Goal: Share content: Share content

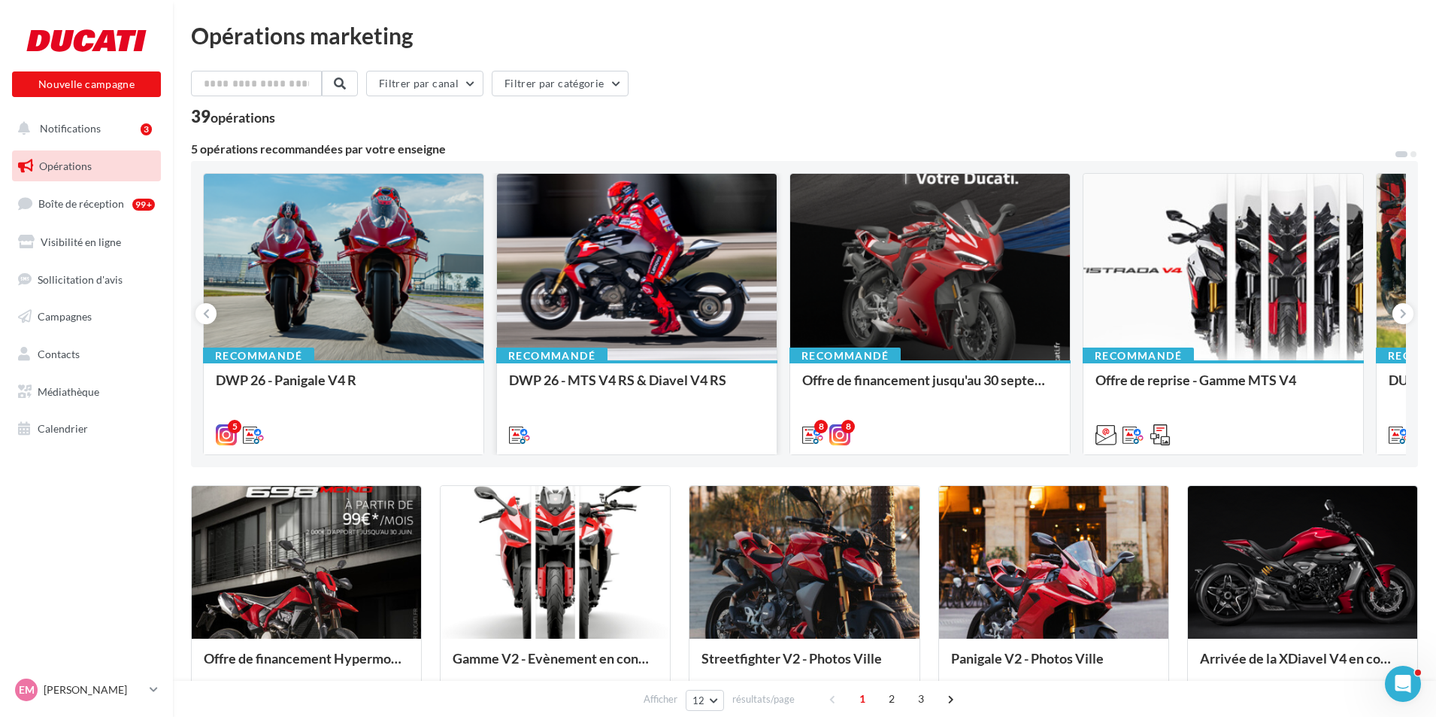
click at [642, 285] on div at bounding box center [637, 268] width 280 height 188
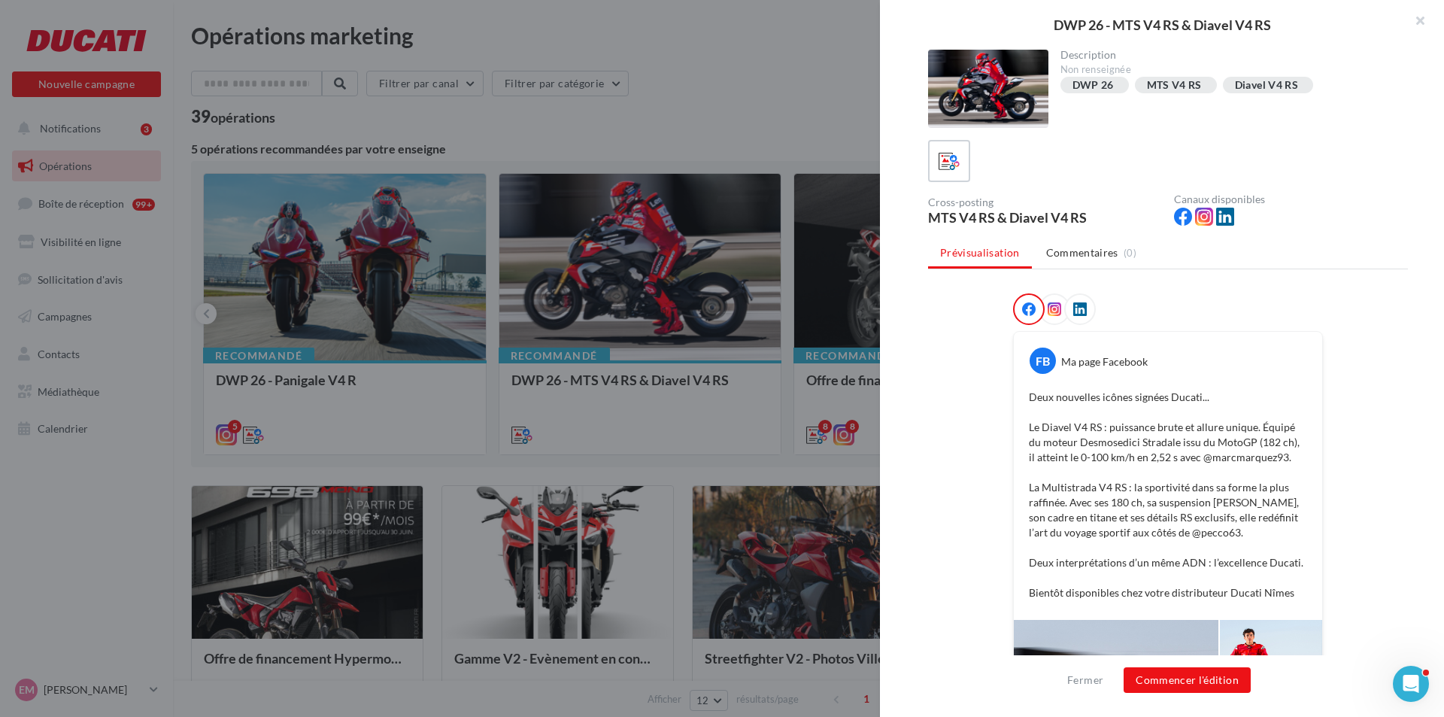
scroll to position [280, 0]
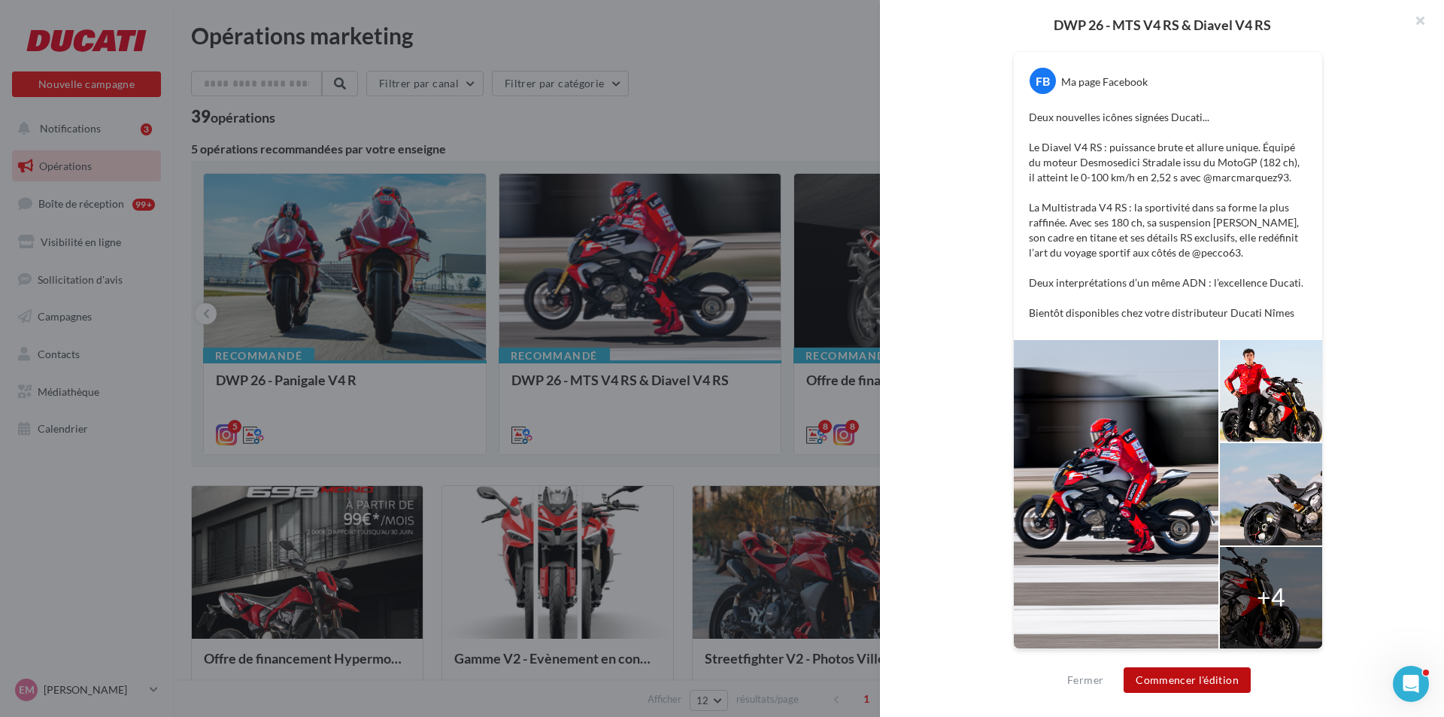
click at [1193, 673] on button "Commencer l'édition" at bounding box center [1186, 680] width 127 height 26
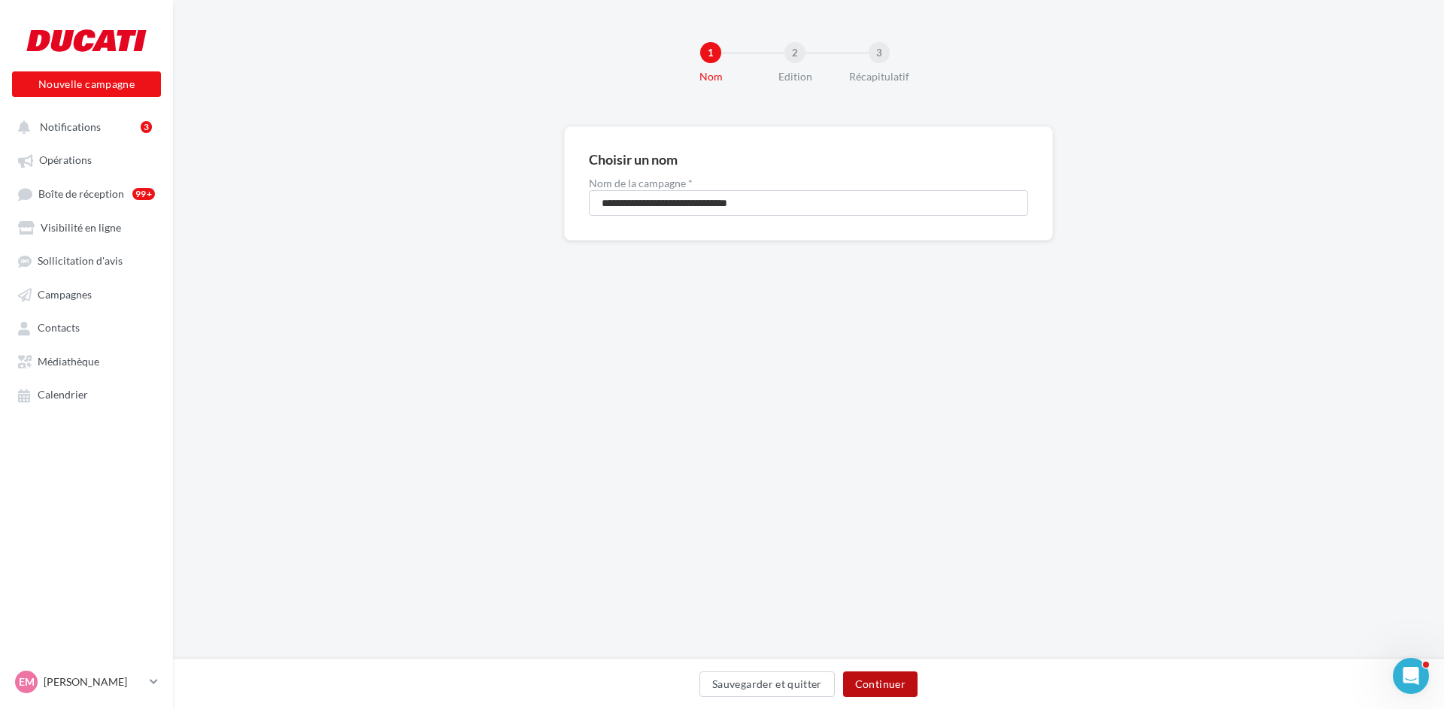
click at [903, 675] on button "Continuer" at bounding box center [880, 685] width 74 height 26
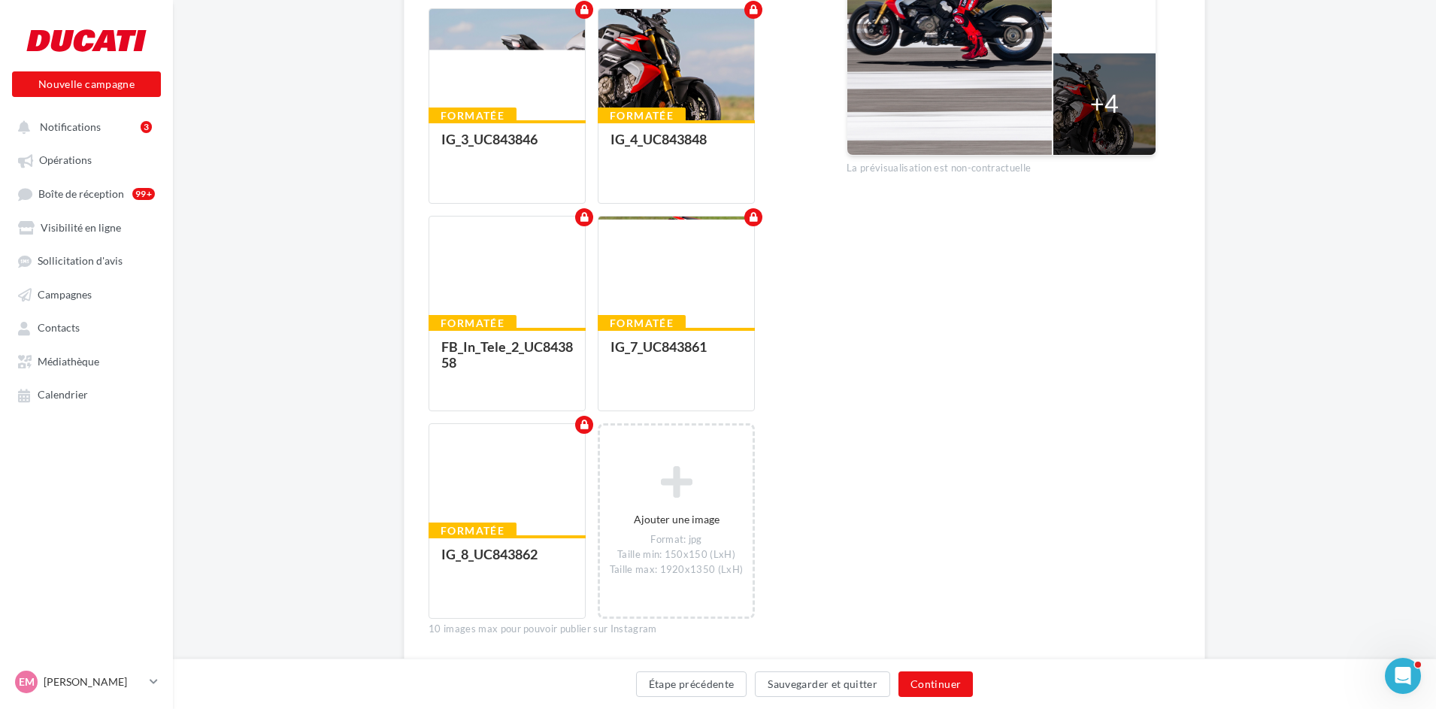
scroll to position [677, 0]
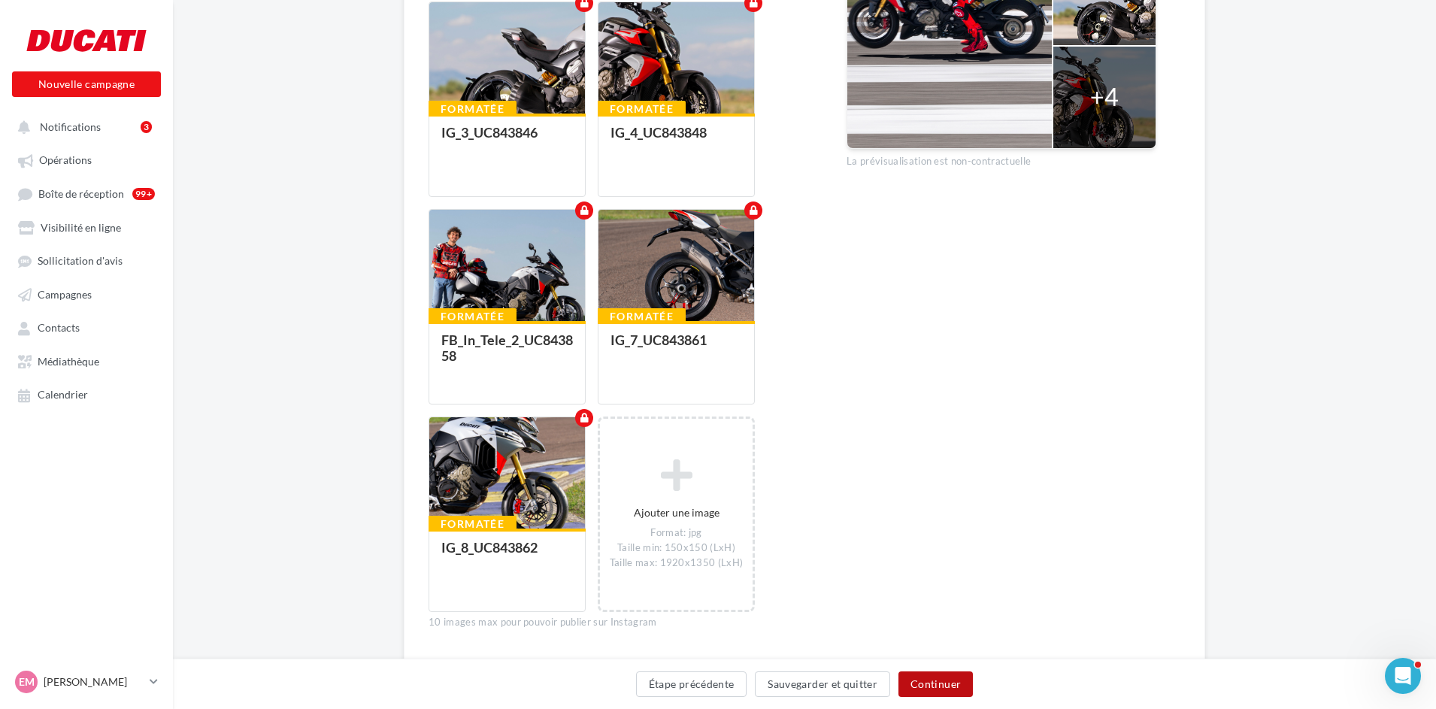
click at [954, 680] on button "Continuer" at bounding box center [936, 685] width 74 height 26
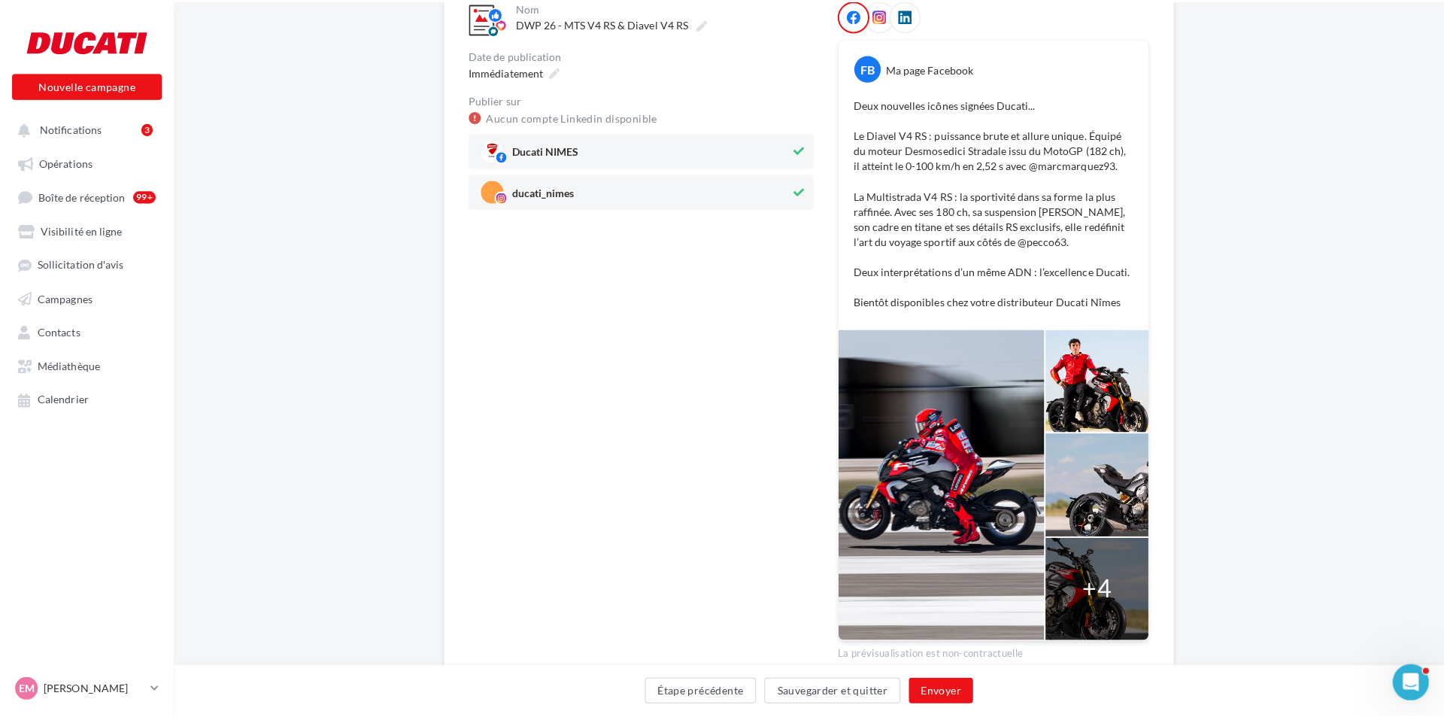
scroll to position [226, 0]
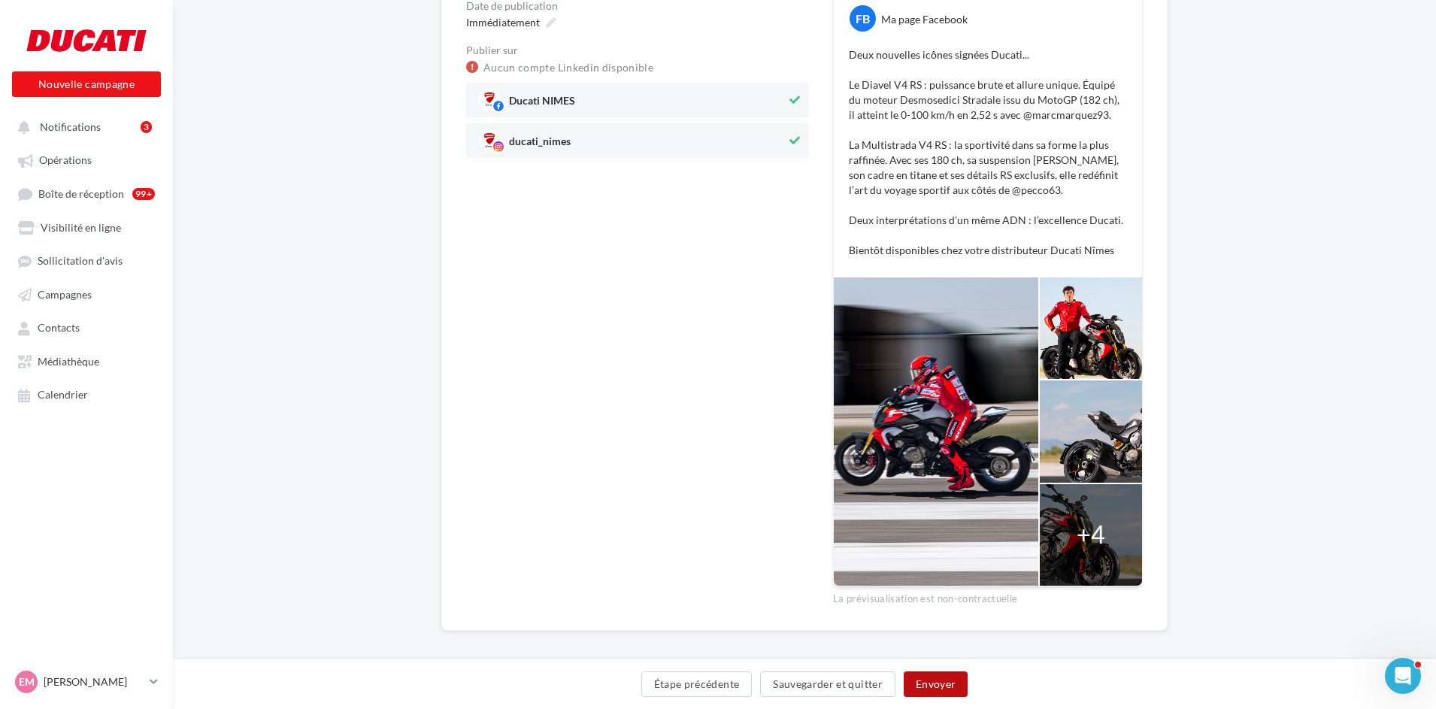
click at [957, 680] on button "Envoyer" at bounding box center [936, 685] width 64 height 26
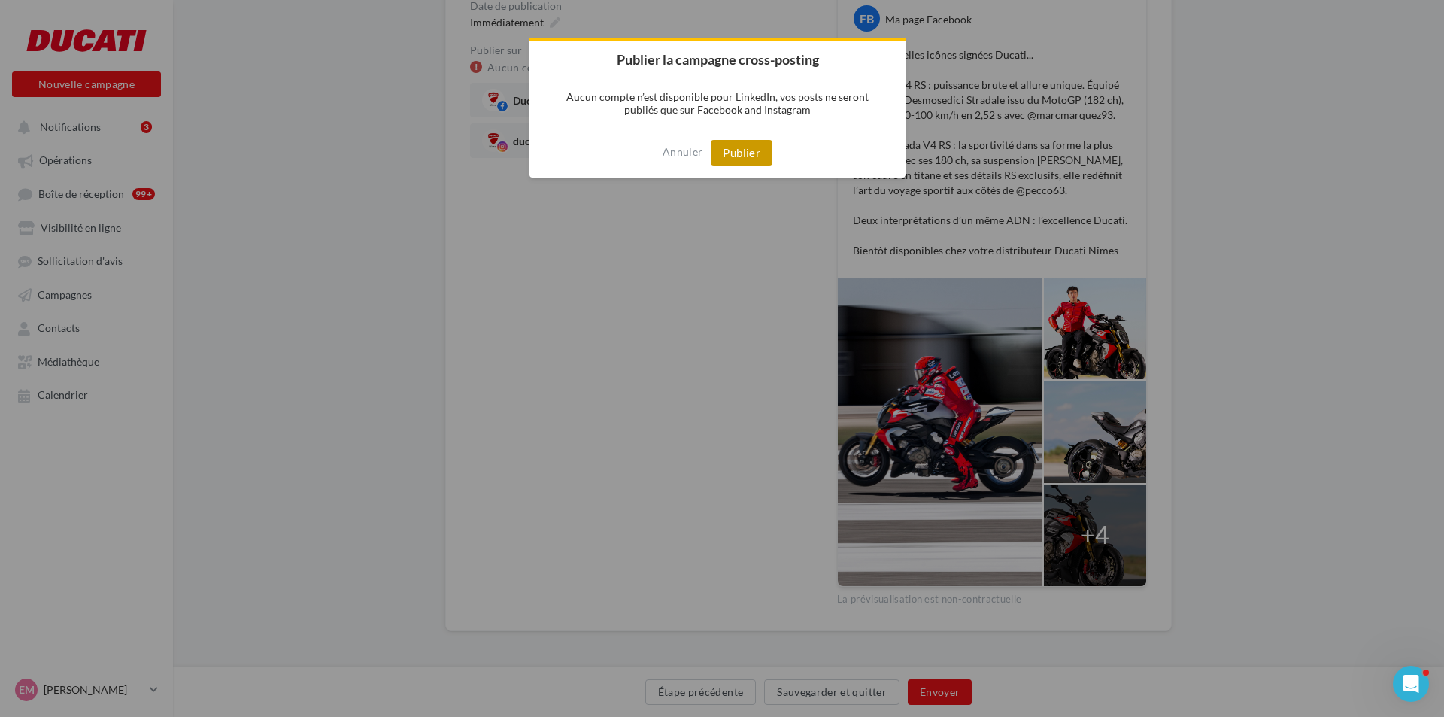
click at [761, 156] on button "Publier" at bounding box center [742, 153] width 62 height 26
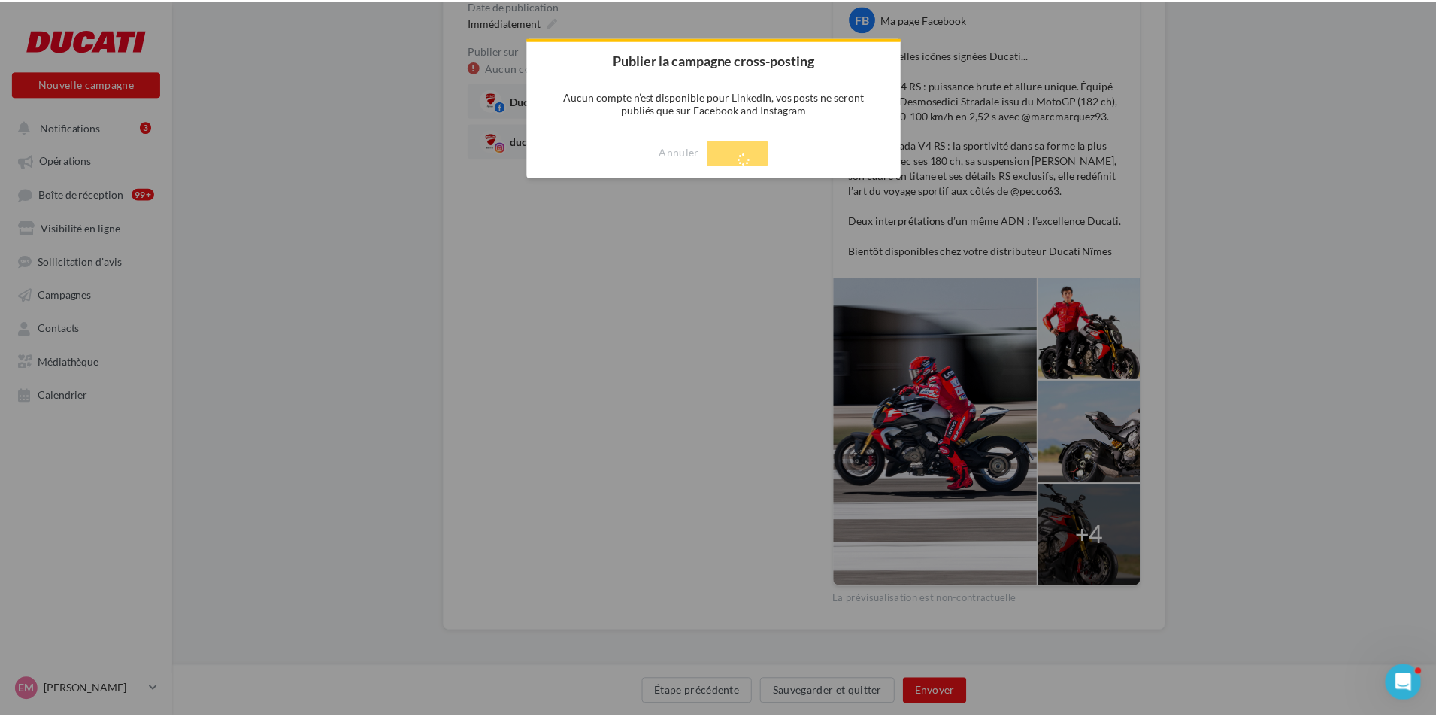
scroll to position [24, 0]
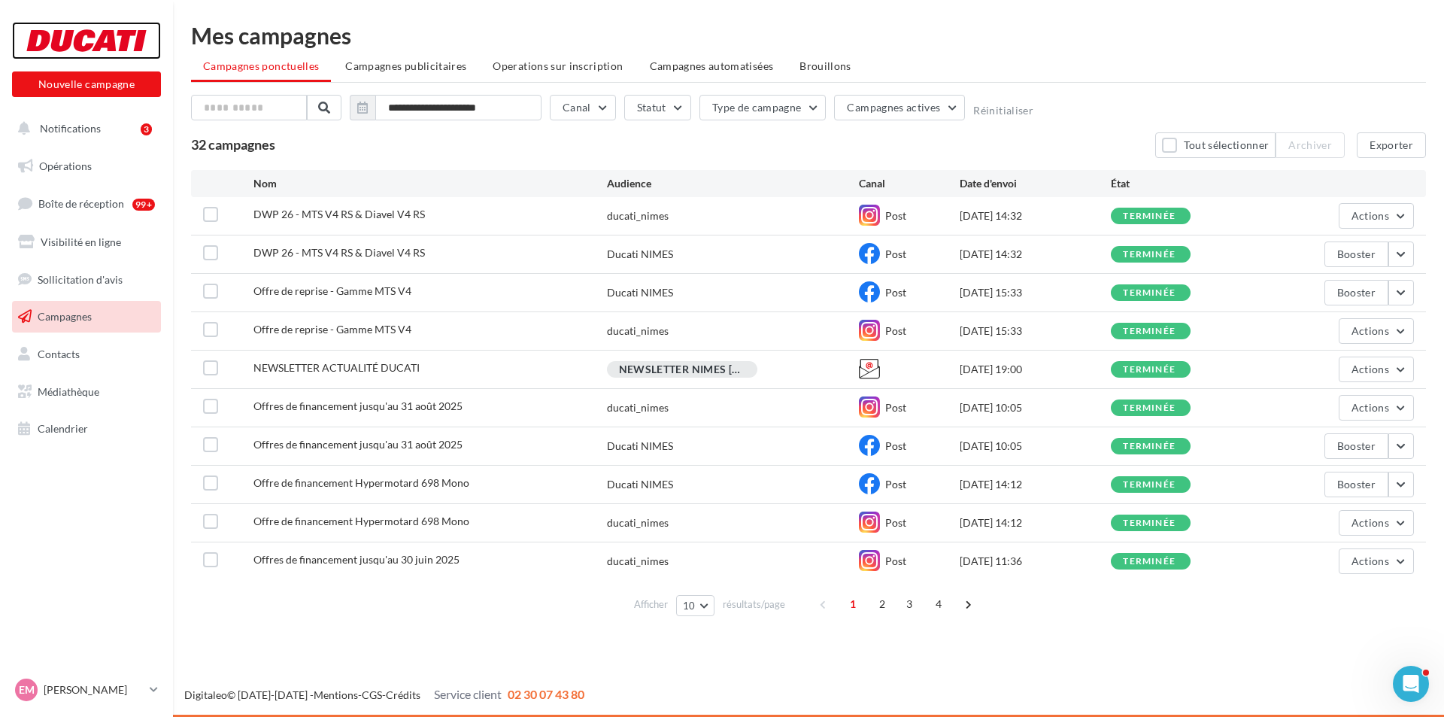
click at [106, 34] on div at bounding box center [86, 41] width 120 height 38
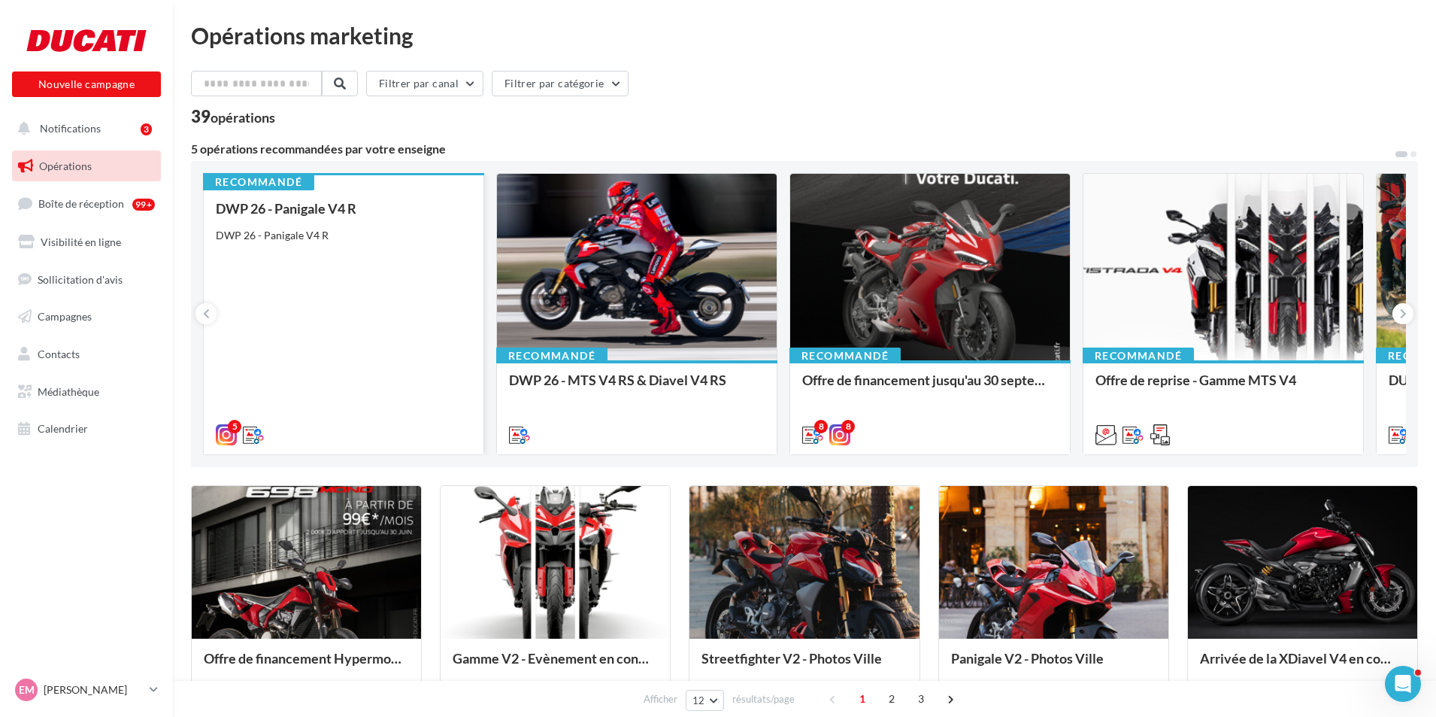
click at [426, 281] on div "DWP 26 - Panigale V4 R DWP 26 - Panigale V4 R" at bounding box center [344, 321] width 256 height 240
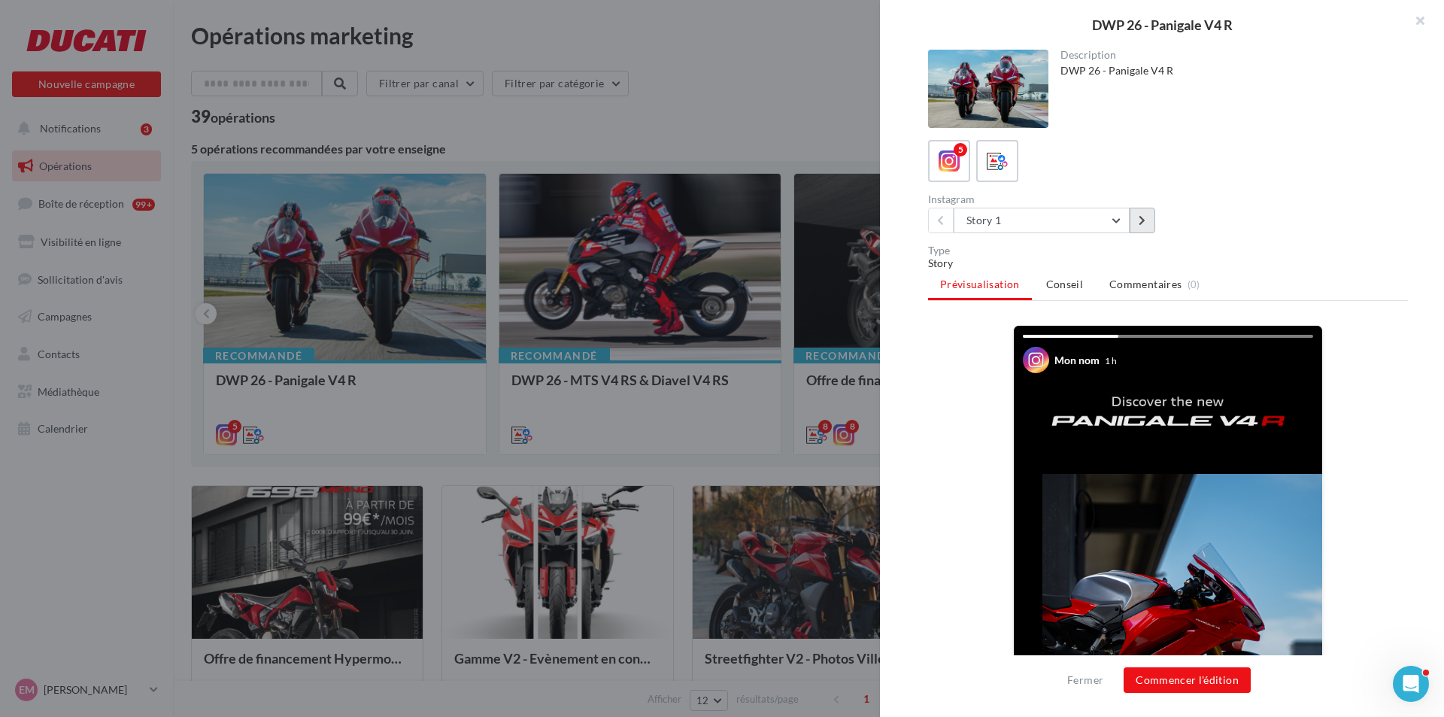
click at [1142, 224] on icon at bounding box center [1142, 220] width 7 height 11
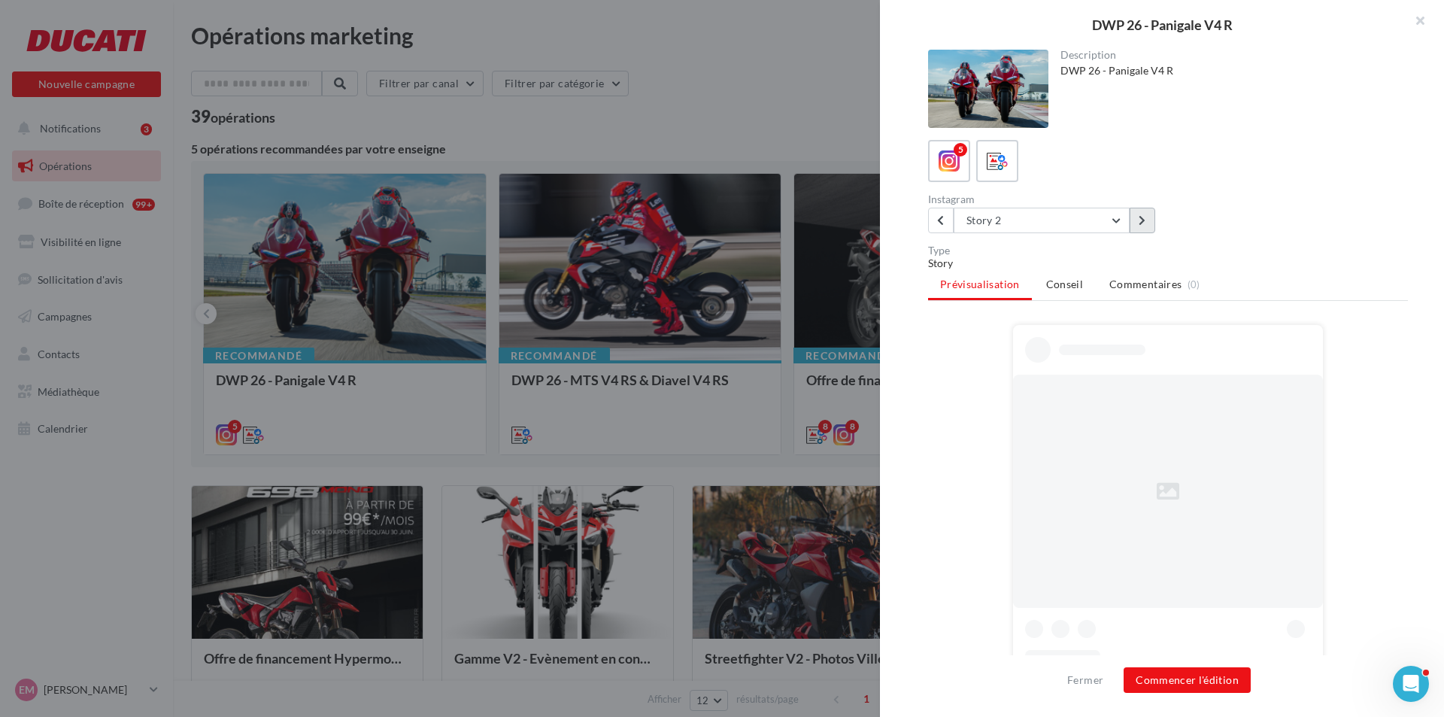
click at [1142, 224] on icon at bounding box center [1142, 220] width 7 height 11
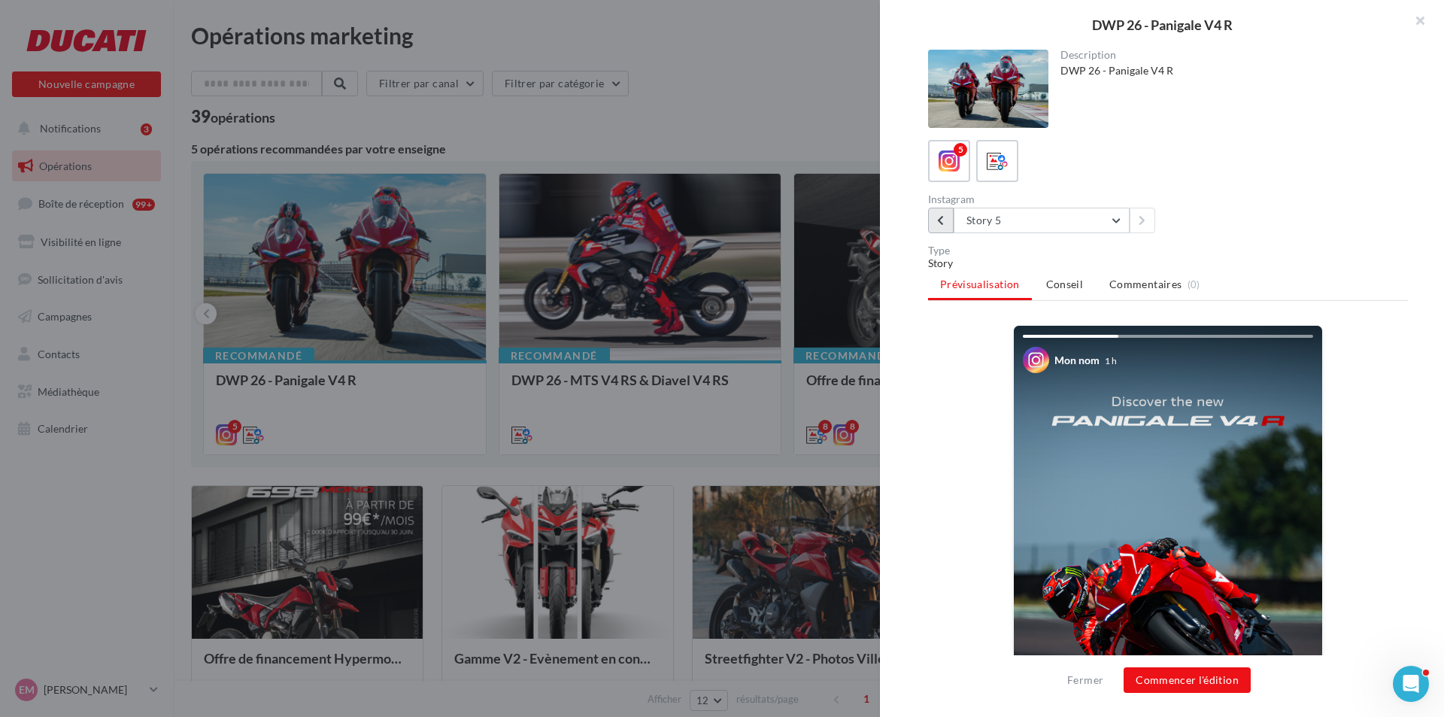
click at [940, 223] on icon at bounding box center [940, 220] width 7 height 11
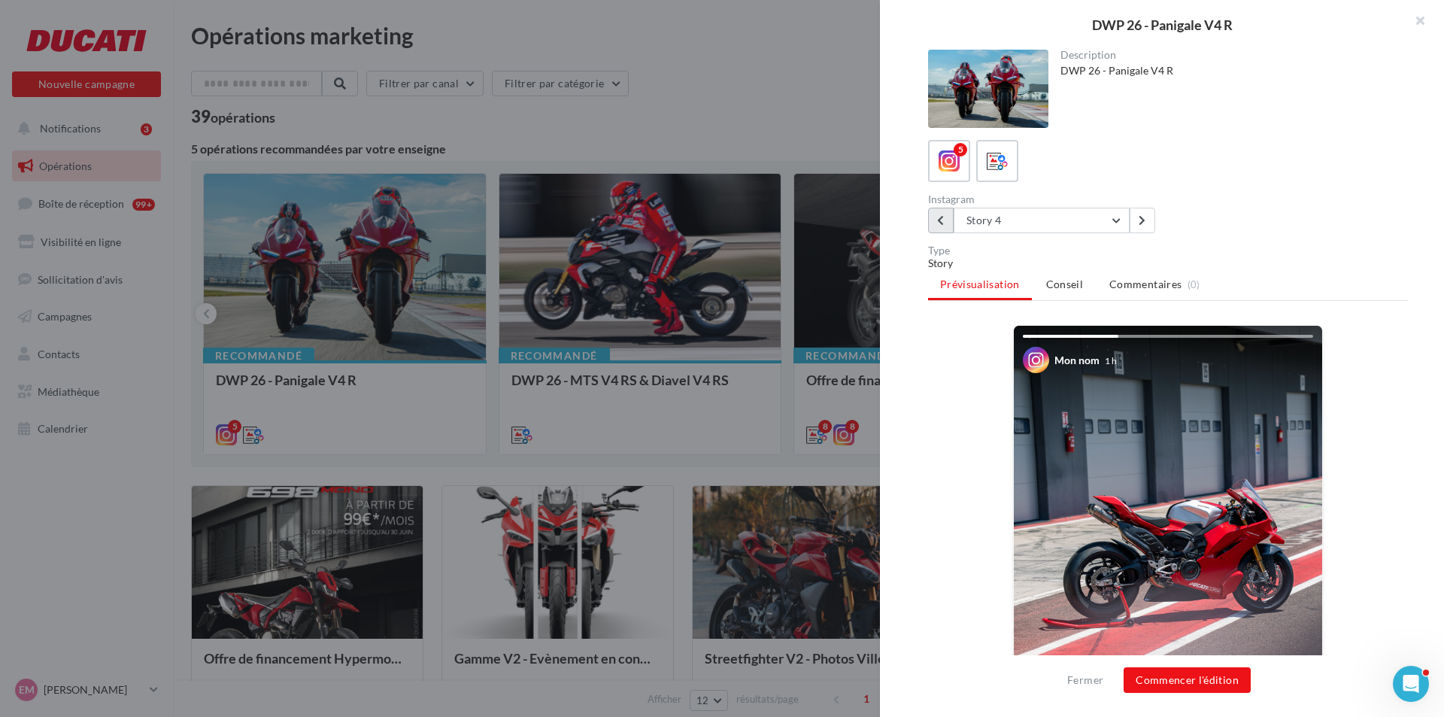
click at [940, 223] on icon at bounding box center [940, 220] width 7 height 11
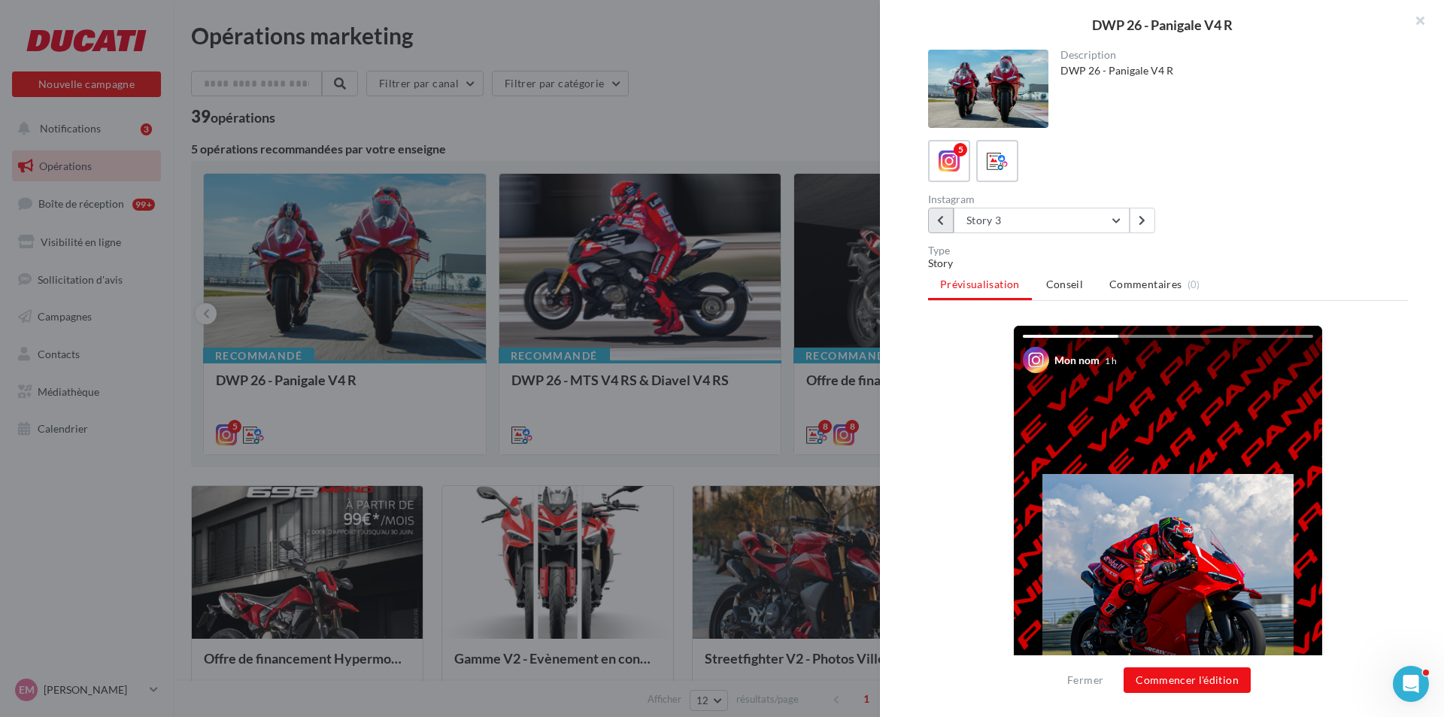
click at [940, 223] on icon at bounding box center [940, 220] width 7 height 11
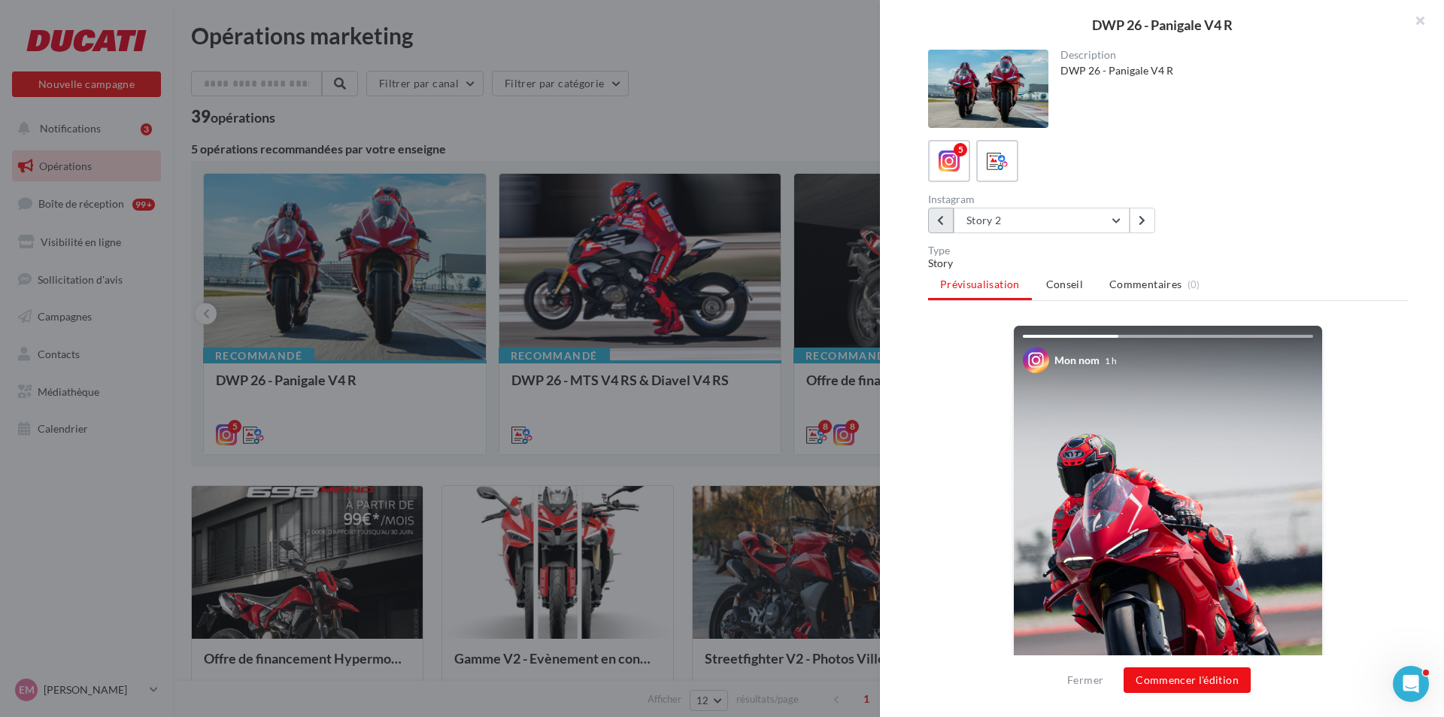
click at [940, 223] on icon at bounding box center [940, 220] width 7 height 11
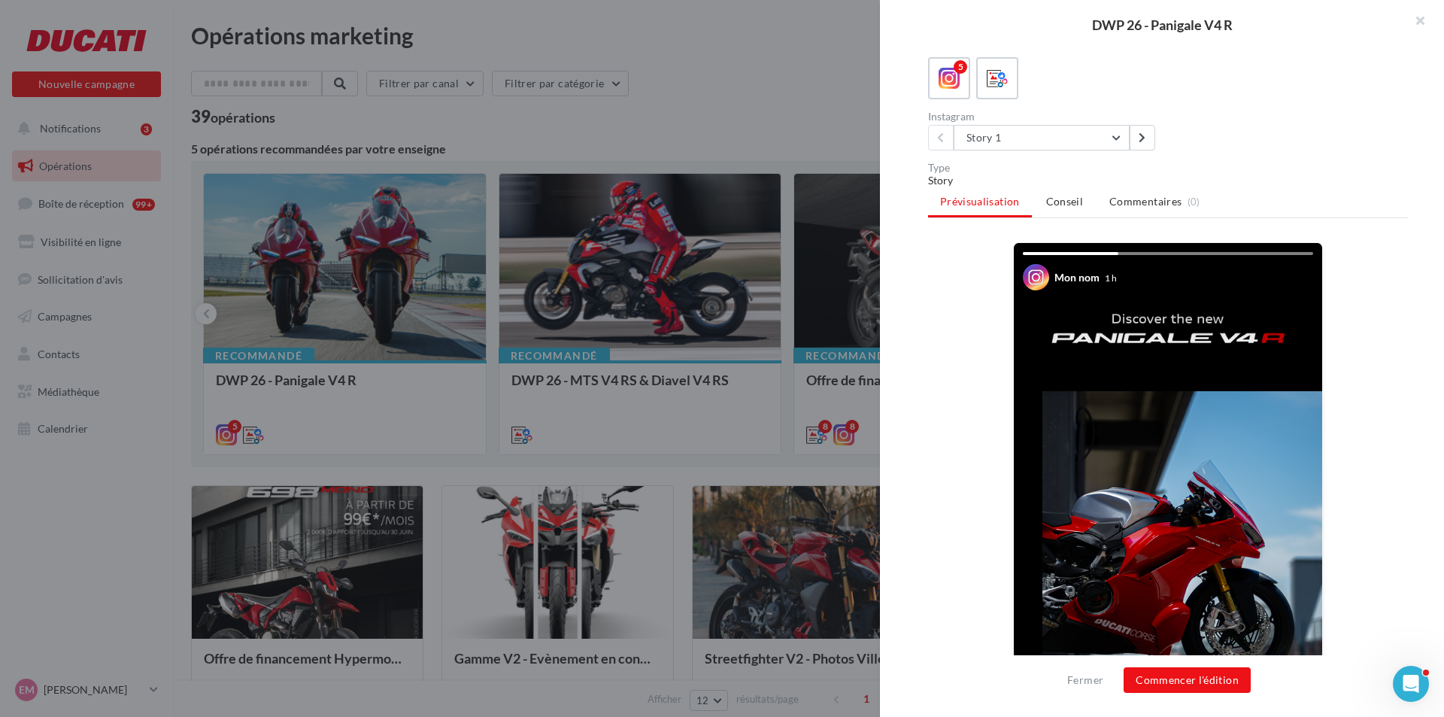
scroll to position [75, 0]
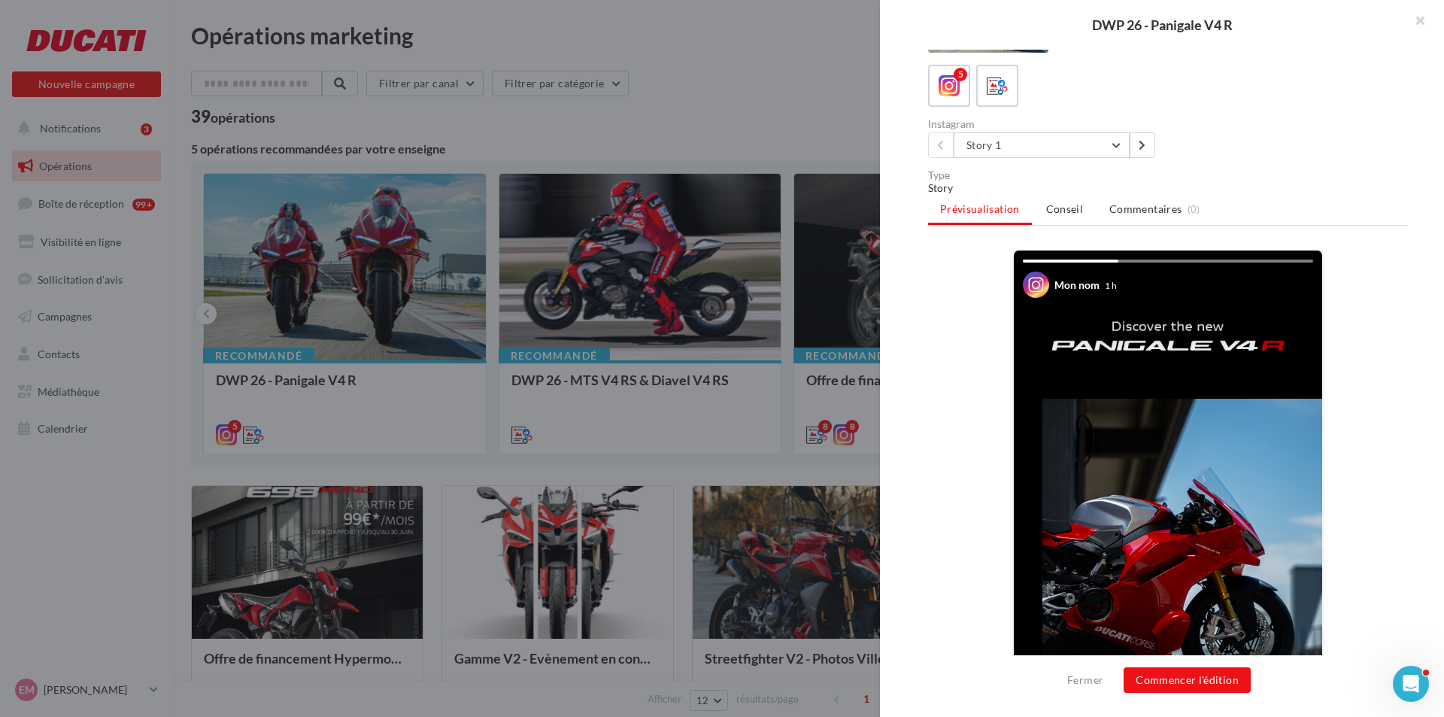
click at [1155, 154] on div "Story 1 Story 1 Story 2 Story 3 Story 4 Story 5" at bounding box center [1045, 145] width 234 height 26
click at [1148, 152] on button at bounding box center [1142, 145] width 26 height 26
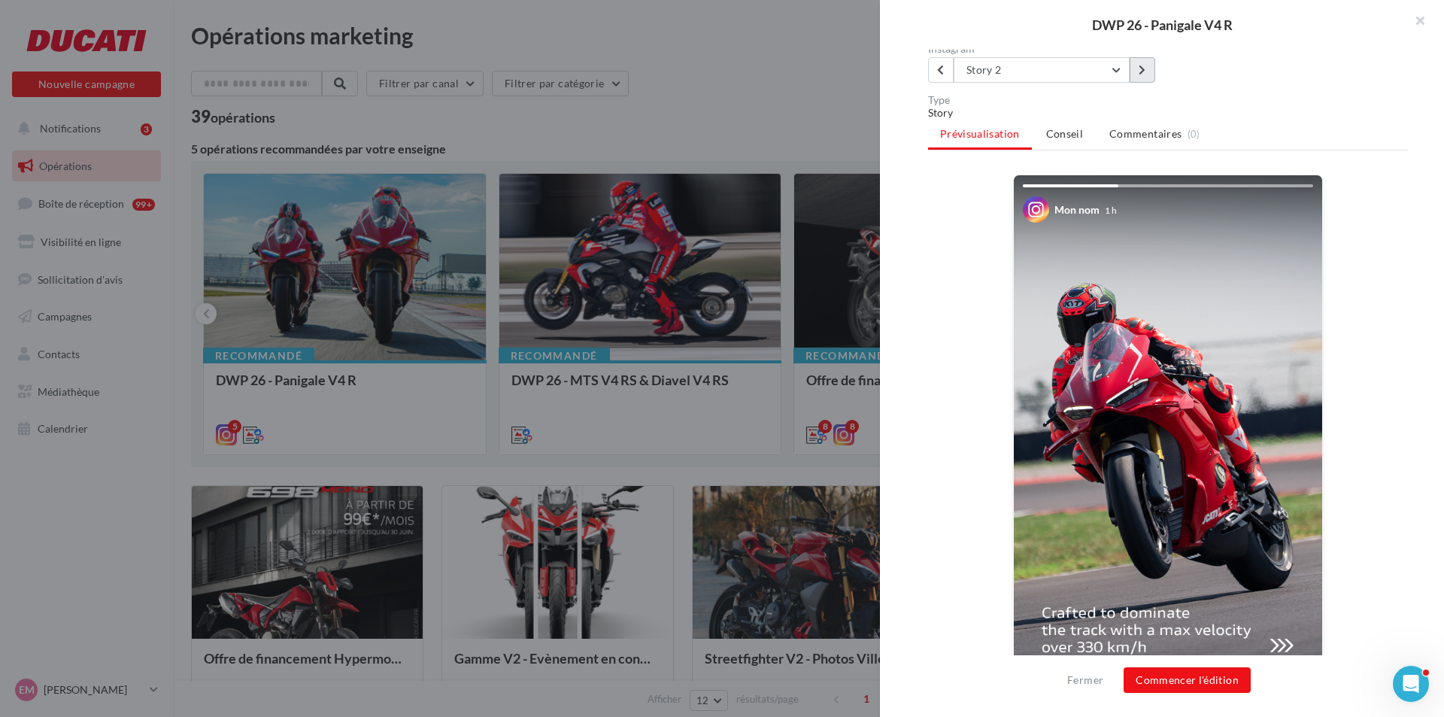
click at [1147, 71] on button at bounding box center [1142, 70] width 26 height 26
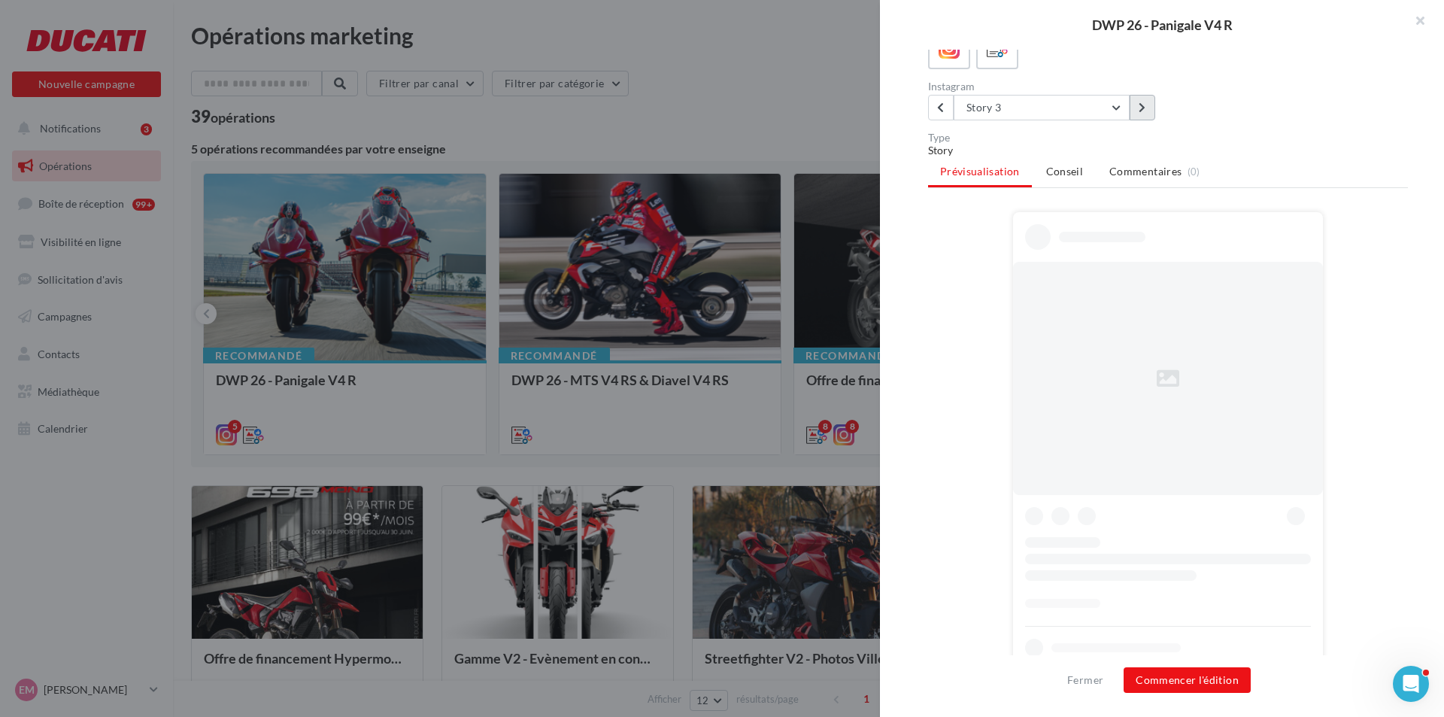
scroll to position [150, 0]
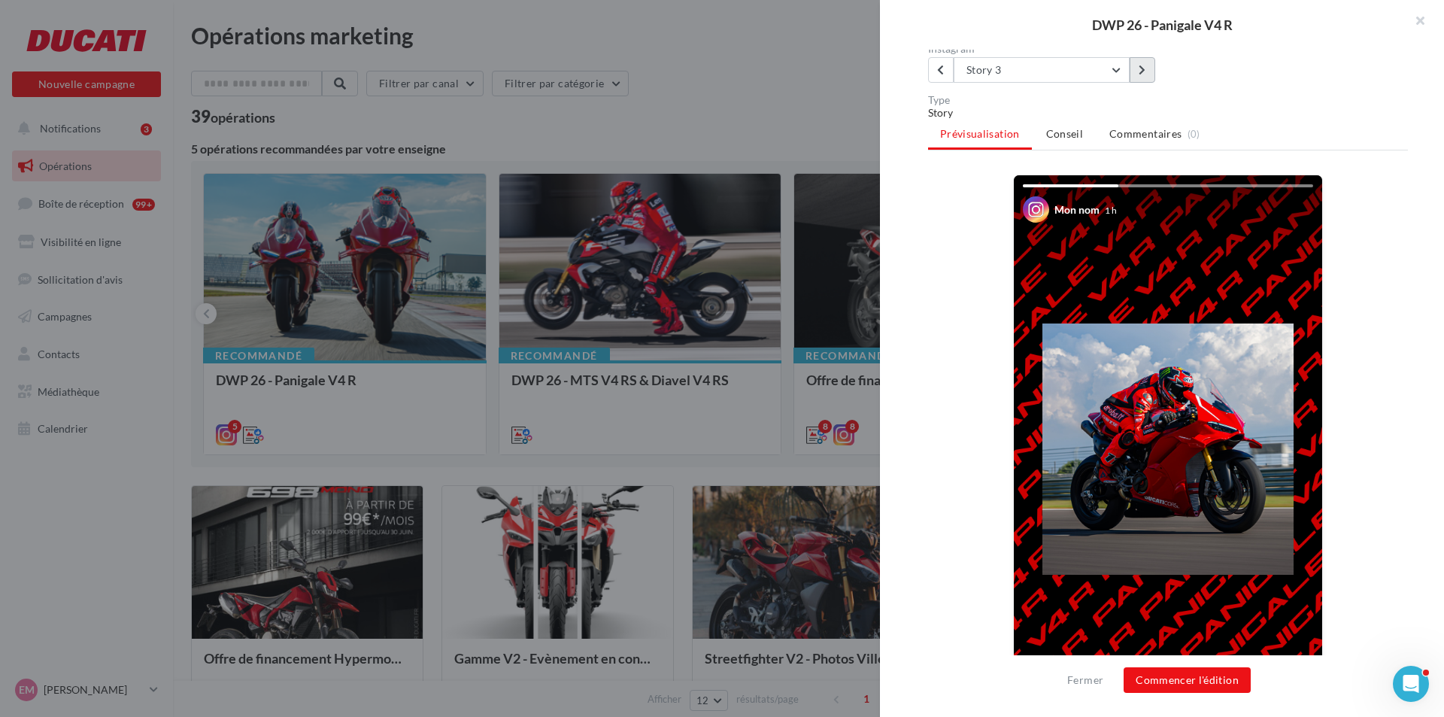
click at [1147, 80] on button at bounding box center [1142, 70] width 26 height 26
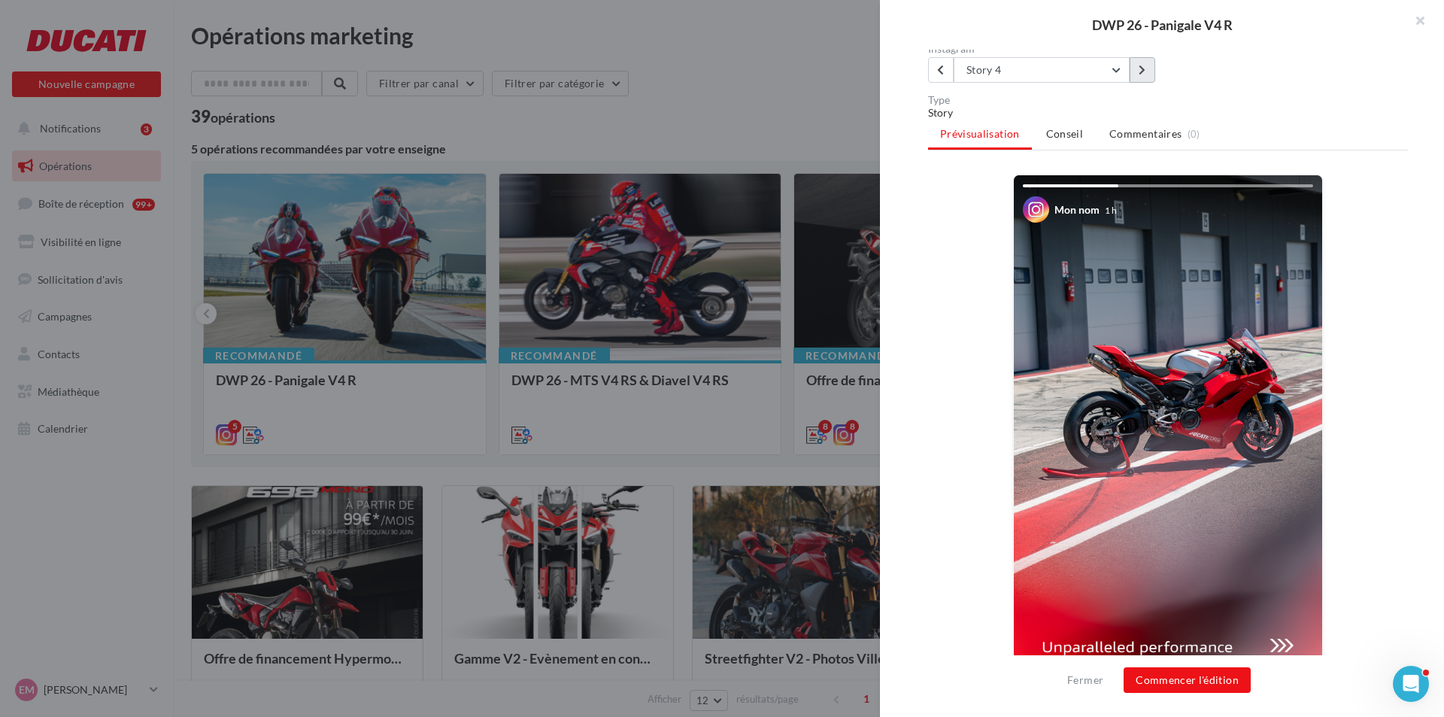
click at [1151, 77] on button at bounding box center [1142, 70] width 26 height 26
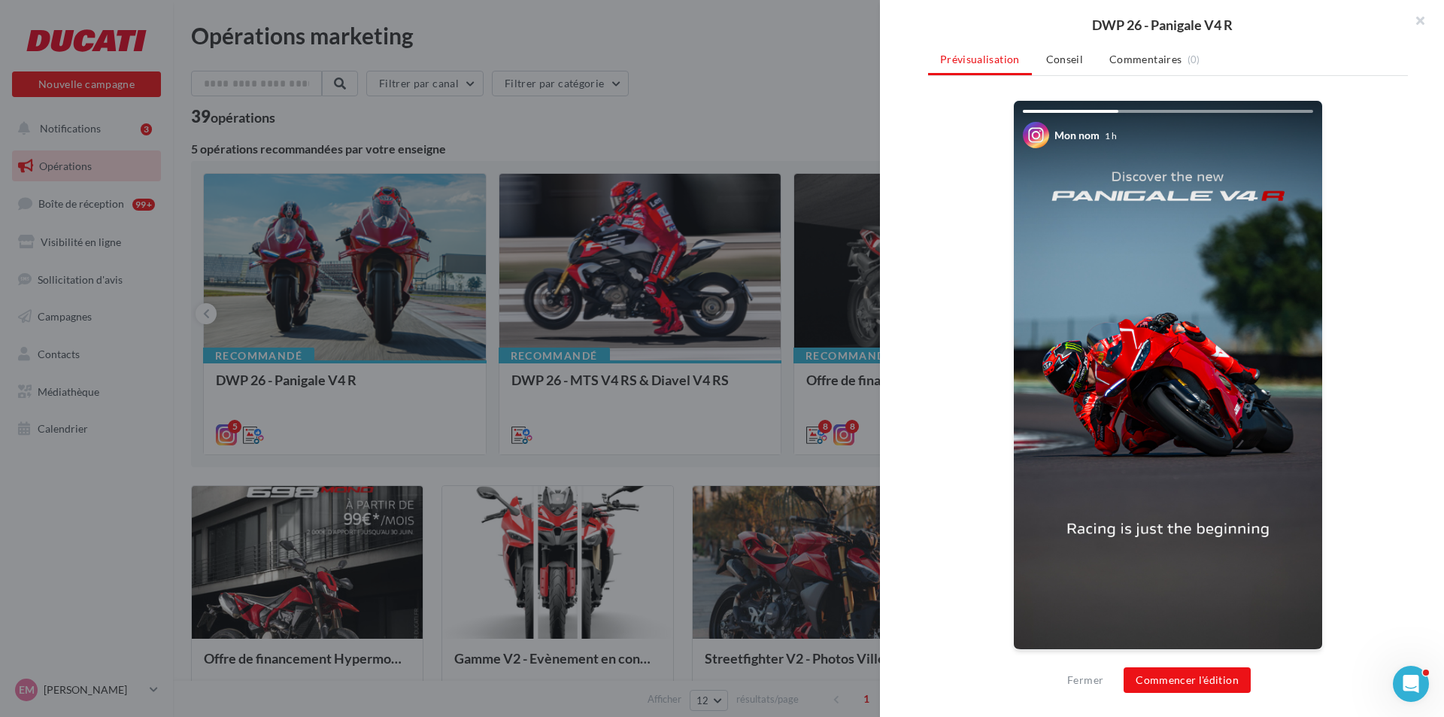
scroll to position [226, 0]
click at [1213, 678] on button "Commencer l'édition" at bounding box center [1186, 680] width 127 height 26
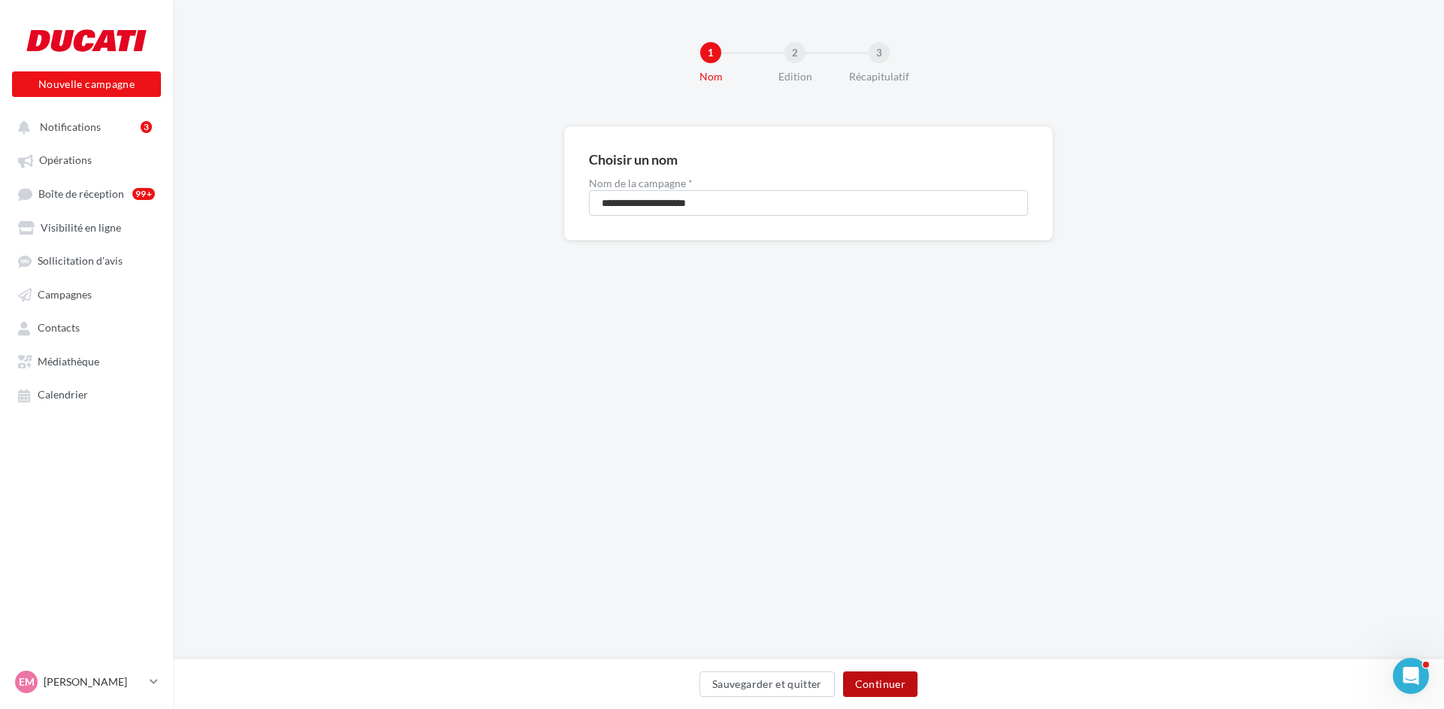
click at [896, 689] on button "Continuer" at bounding box center [880, 685] width 74 height 26
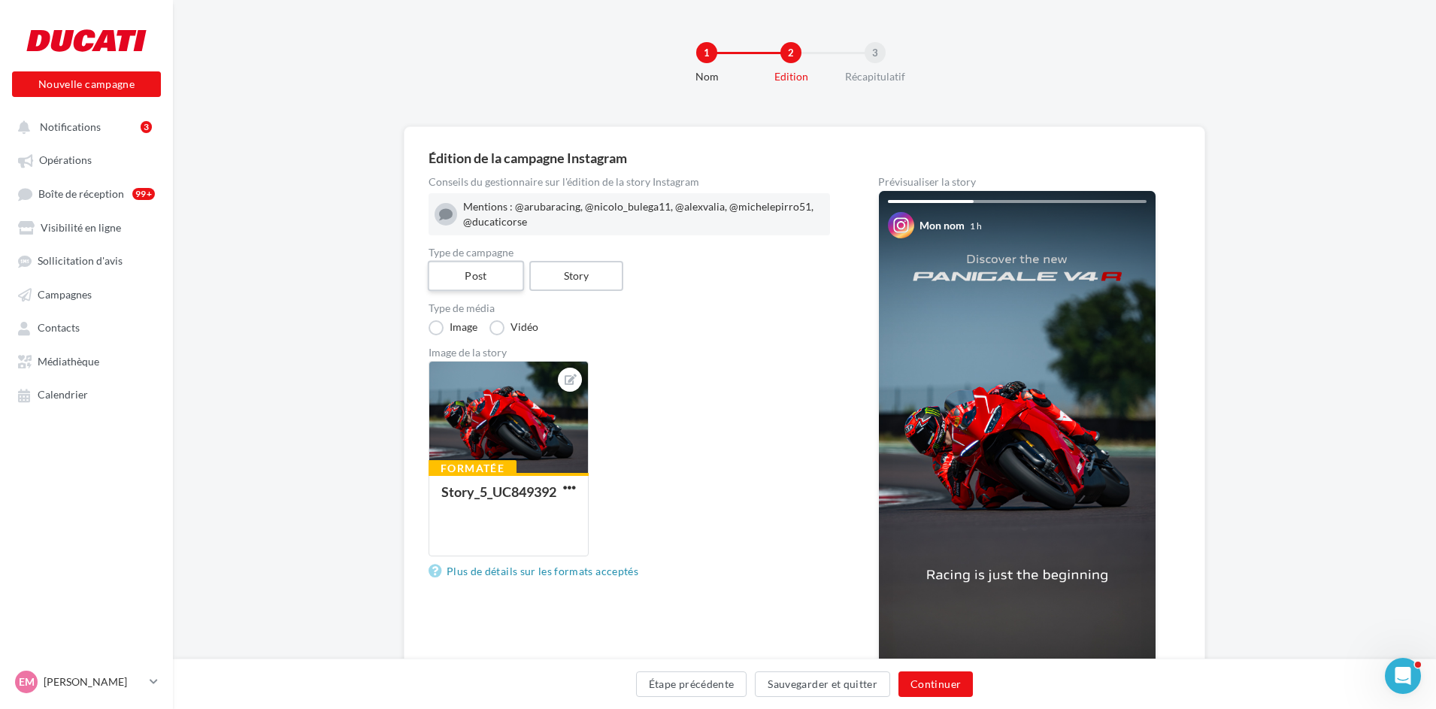
click at [456, 284] on label "Post" at bounding box center [476, 276] width 96 height 31
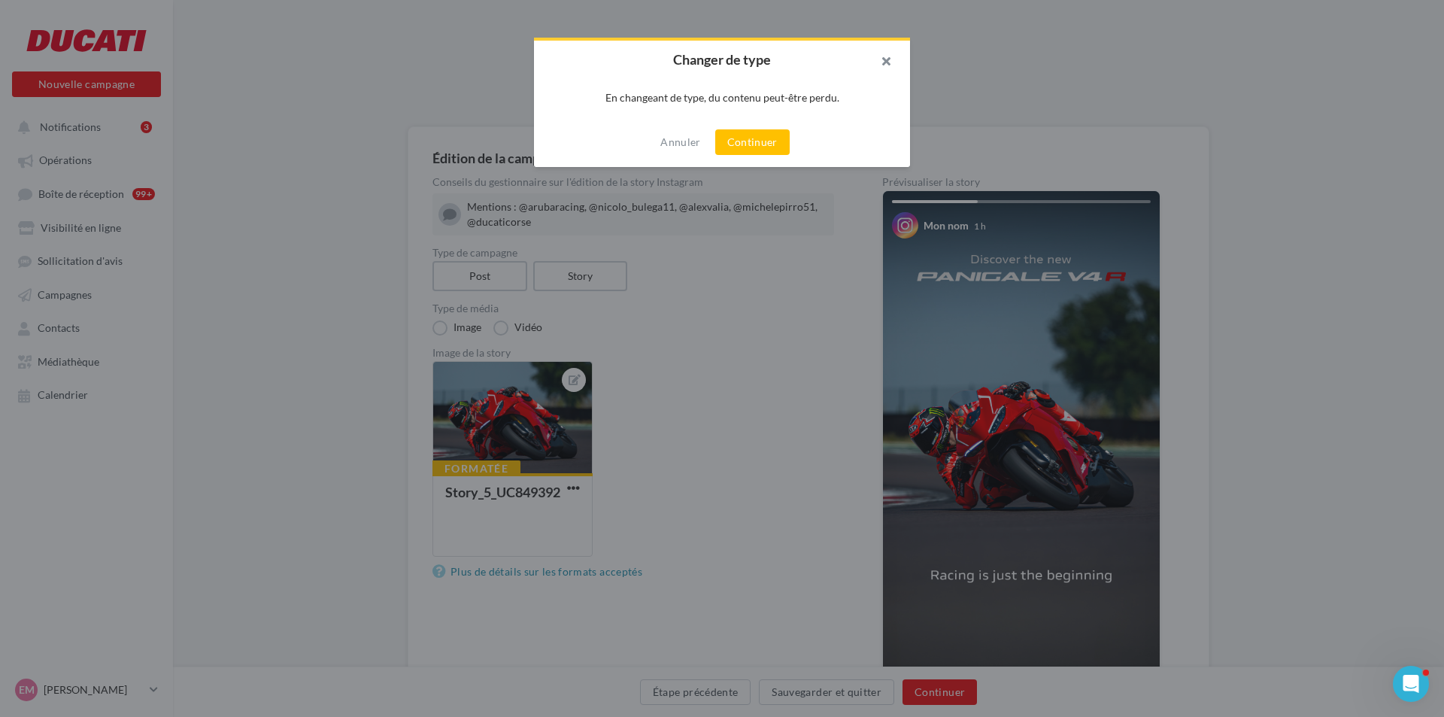
click at [896, 56] on button "button" at bounding box center [880, 63] width 60 height 45
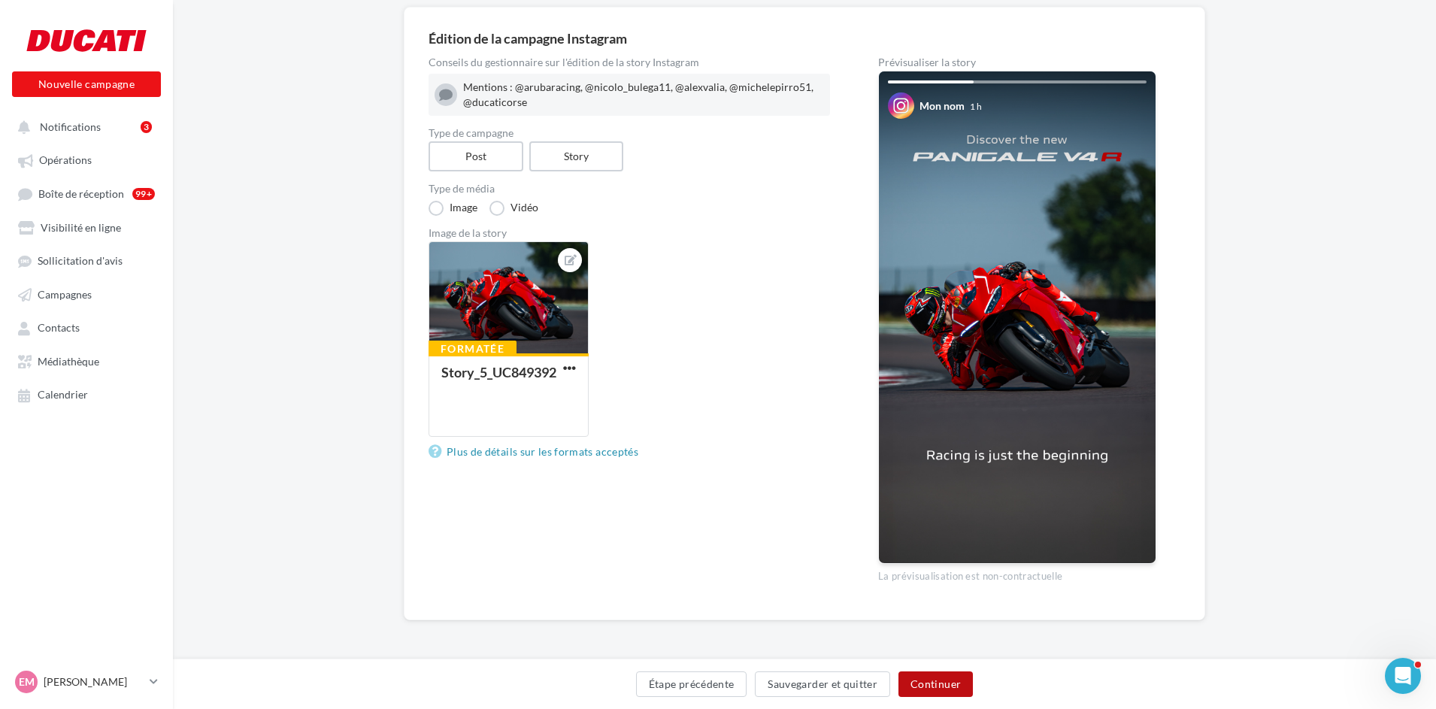
click at [945, 684] on button "Continuer" at bounding box center [936, 685] width 74 height 26
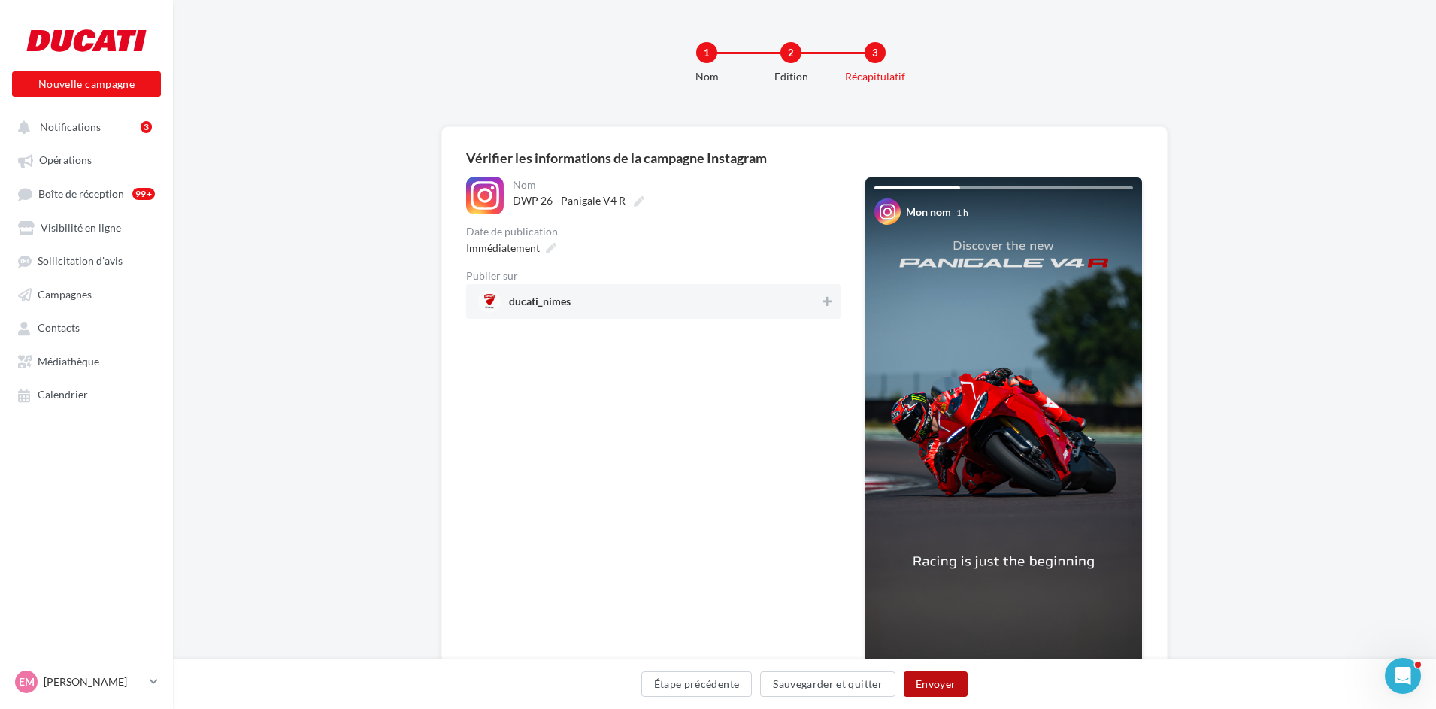
click at [941, 693] on button "Envoyer" at bounding box center [936, 685] width 64 height 26
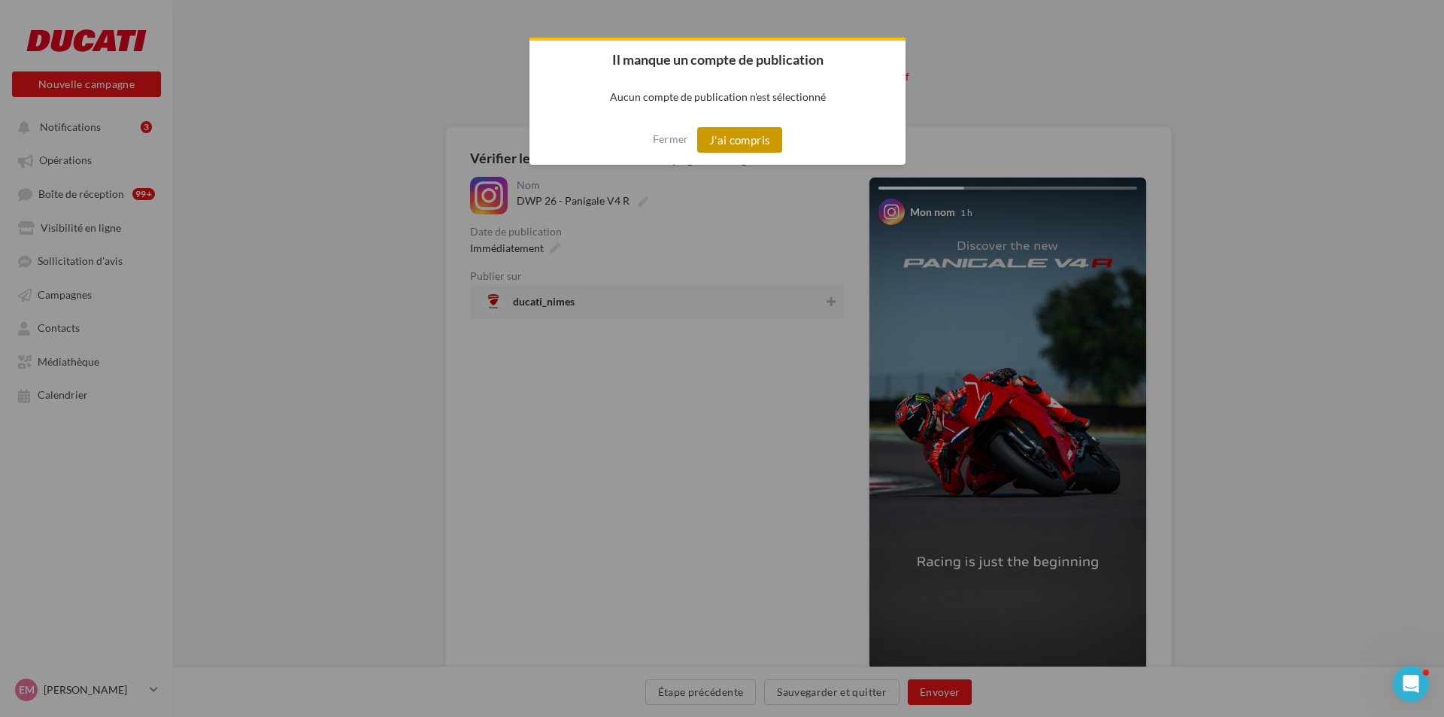
click at [760, 145] on button "J'ai compris" at bounding box center [740, 140] width 86 height 26
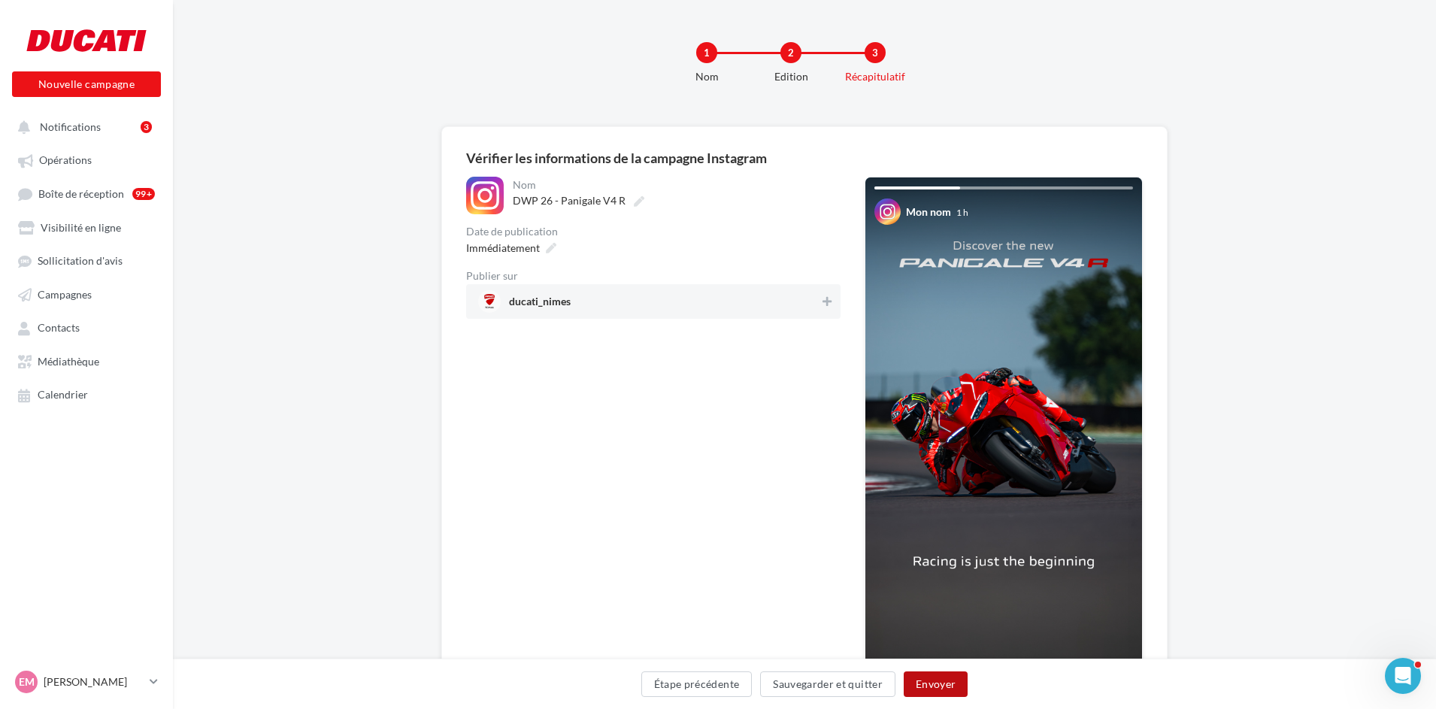
click at [941, 675] on button "Envoyer" at bounding box center [936, 685] width 64 height 26
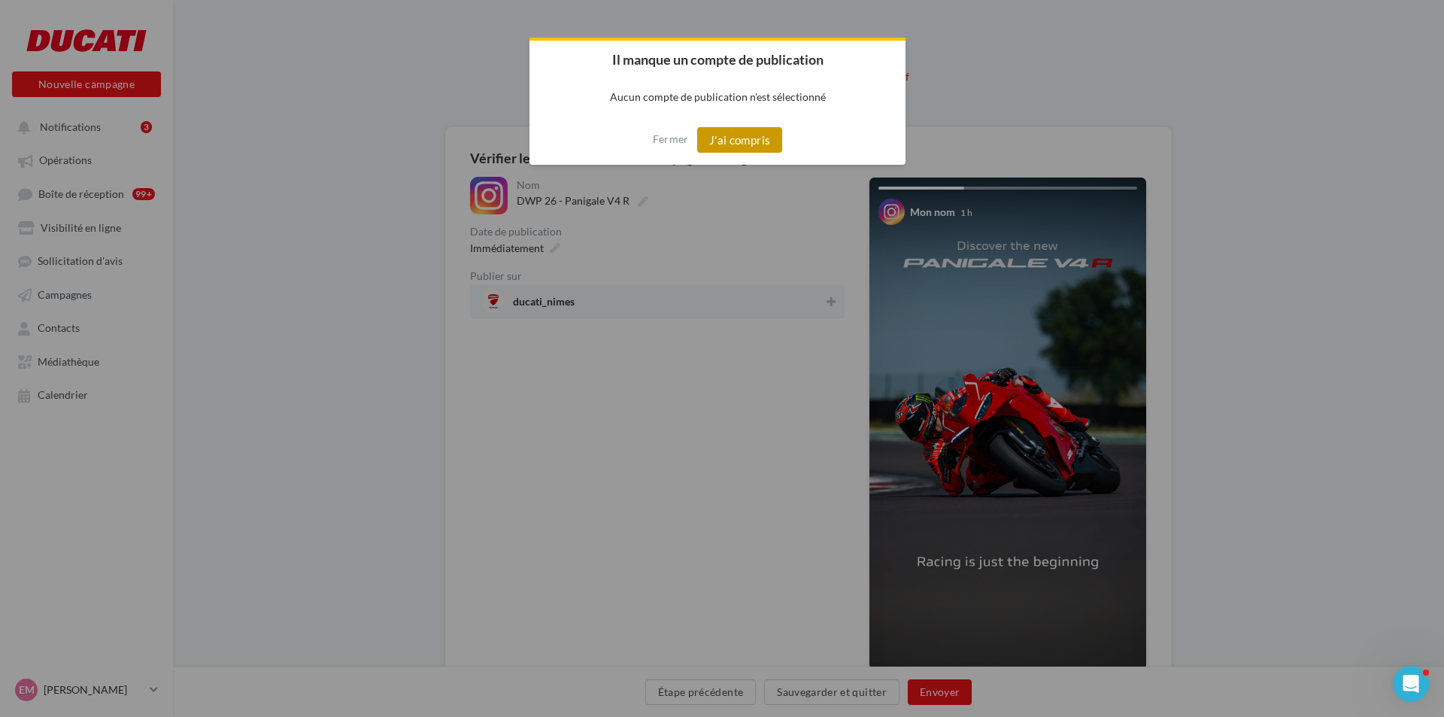
click at [758, 147] on button "J'ai compris" at bounding box center [740, 140] width 86 height 26
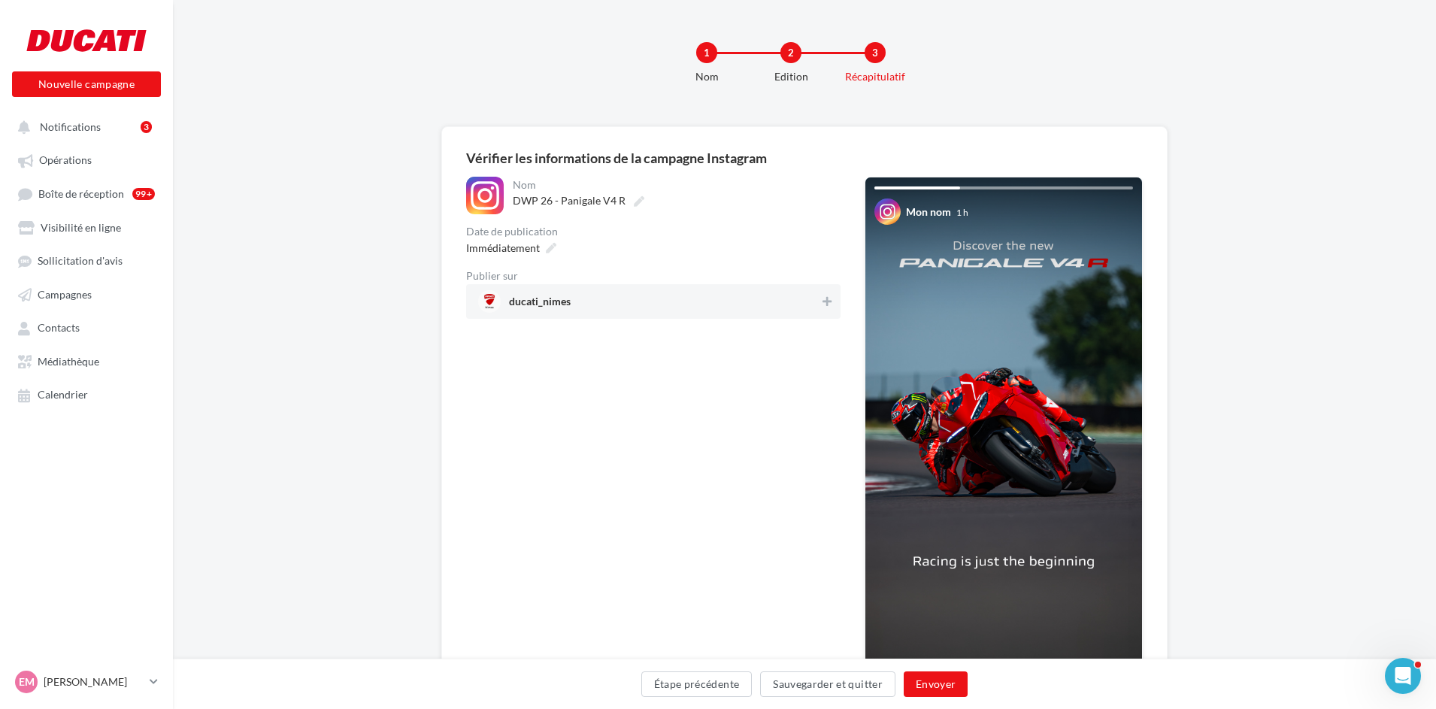
click at [845, 301] on div "**********" at bounding box center [804, 439] width 677 height 525
click at [826, 299] on icon at bounding box center [827, 301] width 9 height 11
click at [945, 687] on button "Envoyer" at bounding box center [936, 685] width 64 height 26
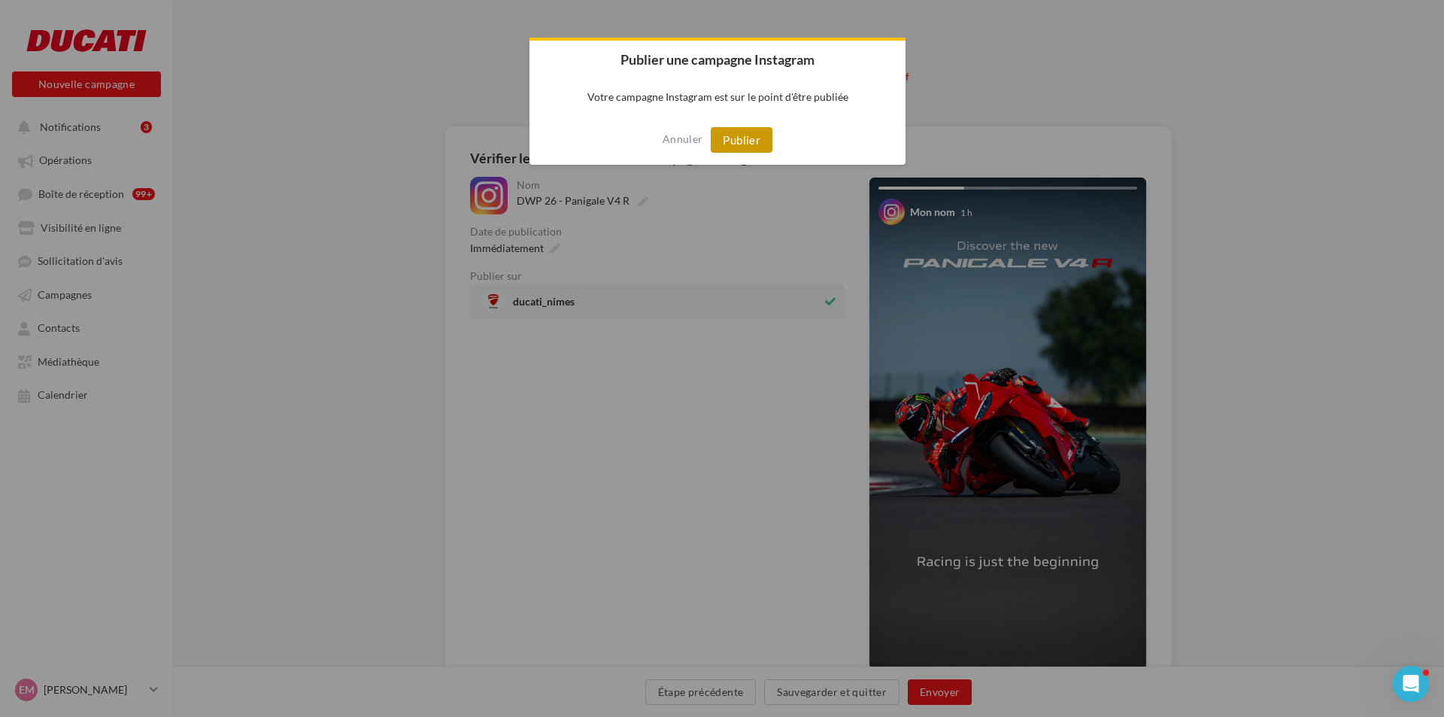
click at [748, 140] on button "Publier" at bounding box center [742, 140] width 62 height 26
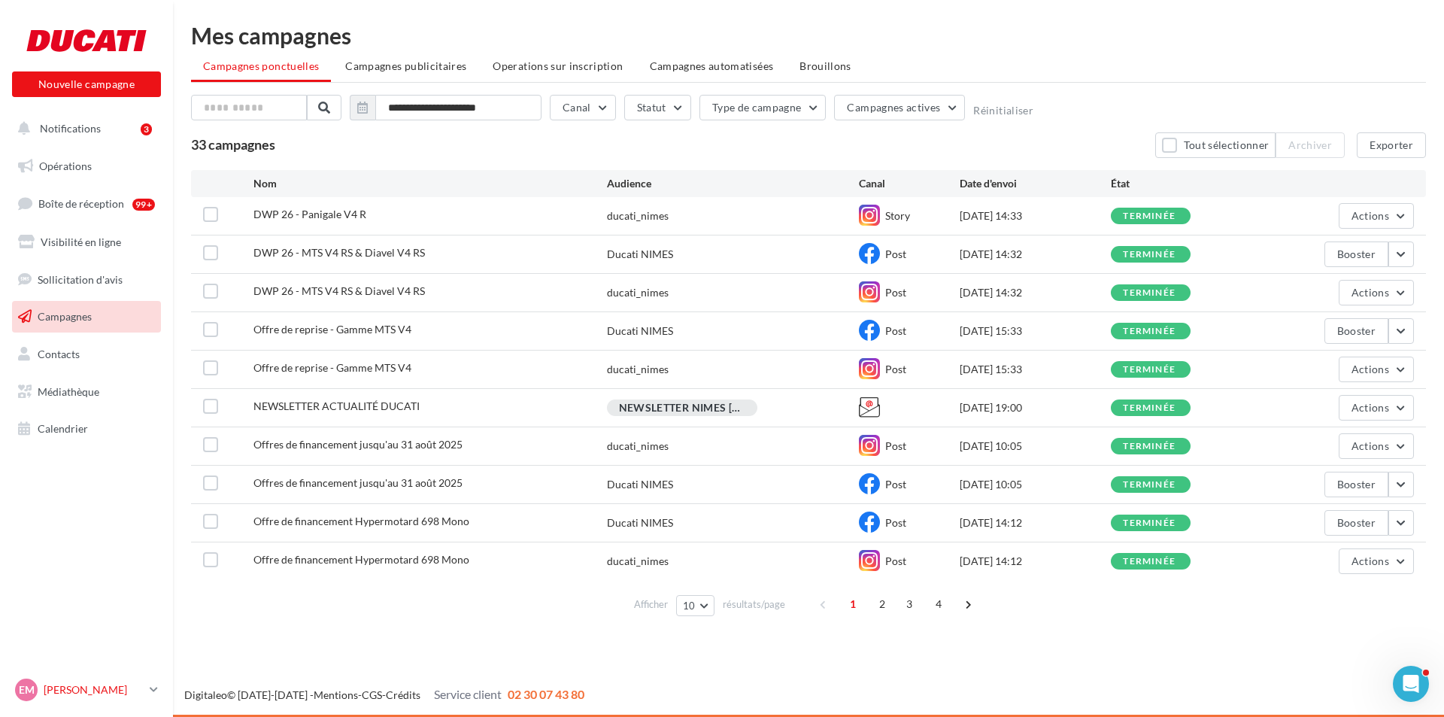
click at [147, 697] on link "EM [PERSON_NAME]-[PERSON_NAME]" at bounding box center [86, 689] width 149 height 29
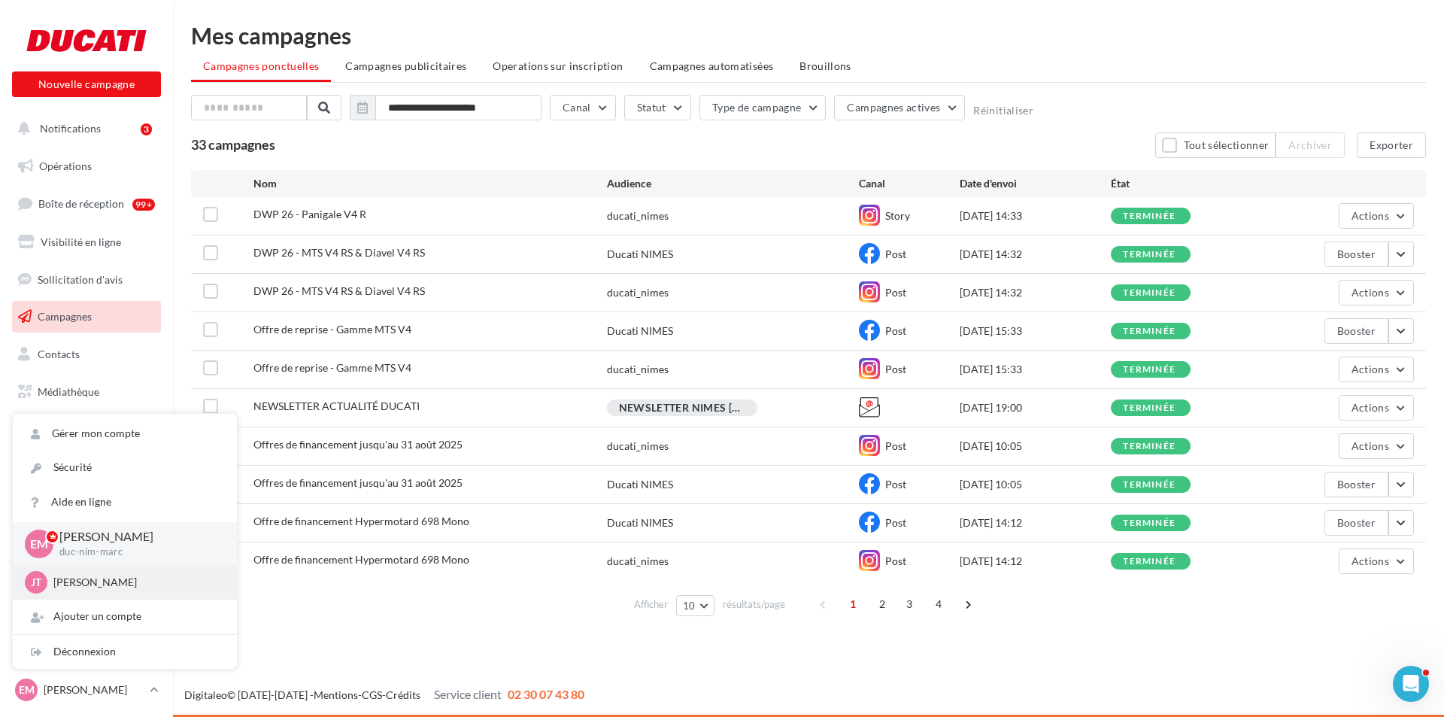
click at [139, 589] on p "Jeremy TINGUAUD" at bounding box center [135, 582] width 165 height 15
